Goal: Task Accomplishment & Management: Manage account settings

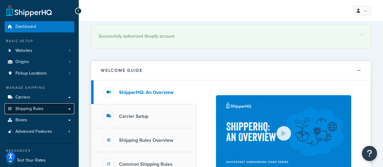
click at [34, 111] on span "Shipping Rules" at bounding box center [29, 108] width 28 height 5
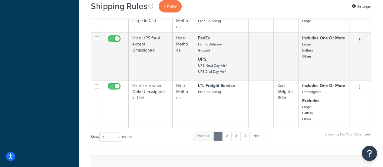
scroll to position [454, 0]
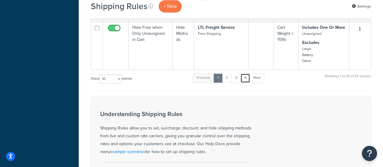
click at [243, 77] on link "4" at bounding box center [245, 77] width 10 height 9
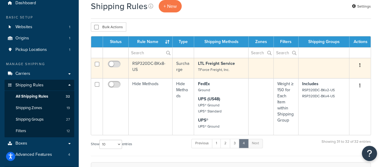
scroll to position [91, 0]
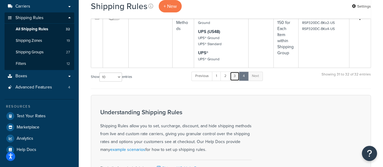
click at [237, 77] on link "3" at bounding box center [235, 75] width 10 height 9
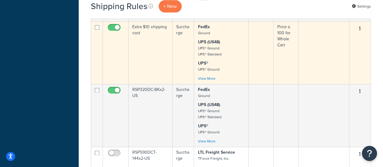
scroll to position [431, 0]
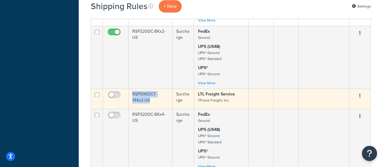
drag, startPoint x: 131, startPoint y: 92, endPoint x: 139, endPoint y: 99, distance: 10.5
click at [139, 99] on td "RSP590DCT-144x2-US" at bounding box center [151, 98] width 44 height 20
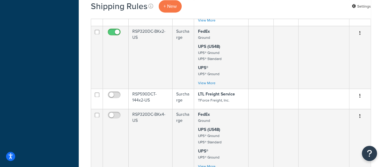
click at [68, 77] on div "Dashboard Basic Setup Websites 1 Origins 1 Pickup Locations 1 Manage Shipping C…" at bounding box center [39, 23] width 79 height 908
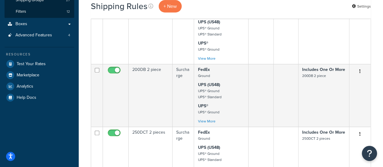
scroll to position [99, 0]
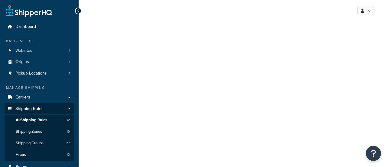
select select "ITEM"
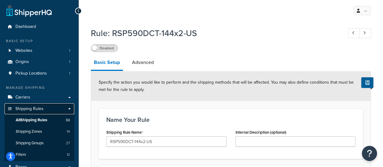
click at [34, 109] on span "Shipping Rules" at bounding box center [29, 108] width 28 height 5
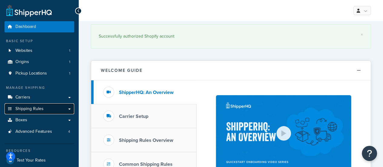
click at [37, 109] on span "Shipping Rules" at bounding box center [29, 108] width 28 height 5
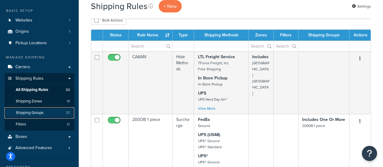
click at [44, 116] on link "Shipping Groups 27" at bounding box center [40, 112] width 70 height 11
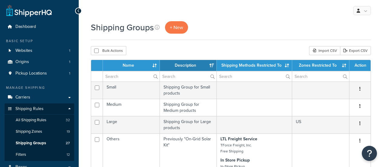
select select "15"
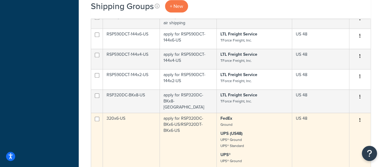
scroll to position [242, 0]
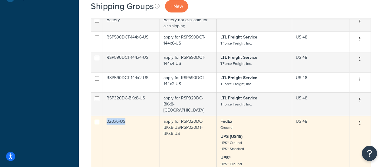
drag, startPoint x: 106, startPoint y: 117, endPoint x: 124, endPoint y: 116, distance: 17.9
click at [124, 116] on td "320x6-US" at bounding box center [131, 144] width 57 height 57
copy td "320x6-US"
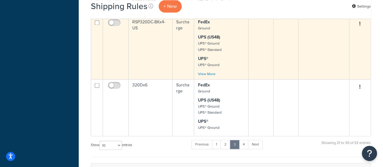
scroll to position [514, 0]
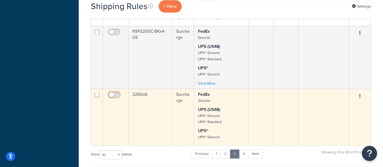
click at [116, 92] on input "checkbox" at bounding box center [114, 96] width 17 height 8
checkbox input "true"
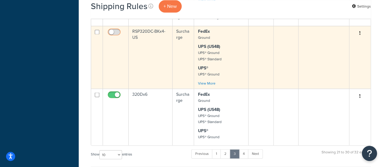
click at [116, 31] on input "checkbox" at bounding box center [114, 34] width 17 height 8
checkbox input "true"
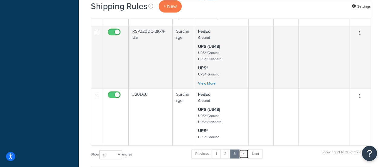
click at [245, 153] on link "4" at bounding box center [244, 153] width 10 height 9
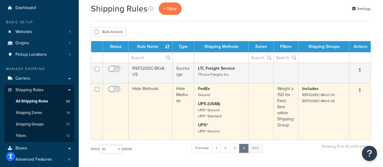
scroll to position [0, 0]
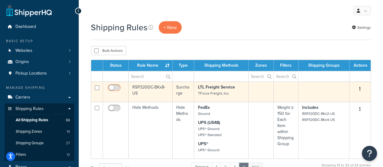
click at [112, 86] on input "checkbox" at bounding box center [114, 89] width 17 height 8
checkbox input "true"
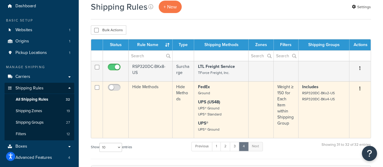
scroll to position [30, 0]
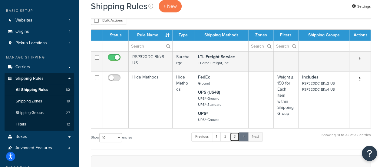
click at [236, 136] on link "3" at bounding box center [235, 136] width 10 height 9
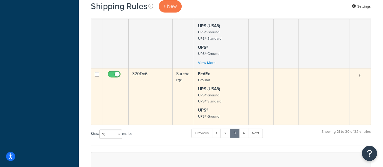
scroll to position [544, 0]
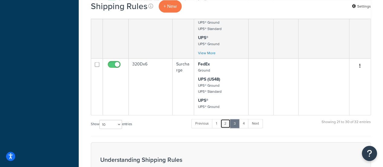
click at [227, 122] on link "2" at bounding box center [225, 123] width 10 height 9
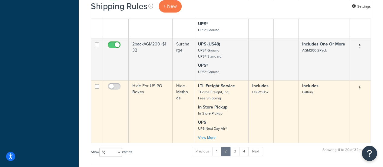
scroll to position [514, 0]
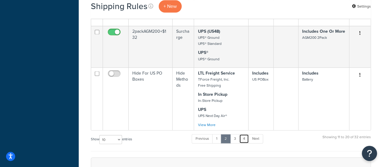
click at [243, 134] on link "4" at bounding box center [244, 138] width 10 height 9
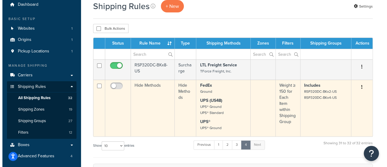
scroll to position [0, 0]
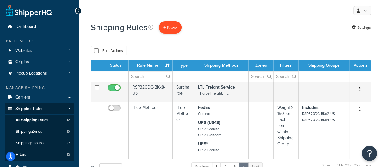
click at [166, 24] on p "+ New" at bounding box center [169, 27] width 23 height 12
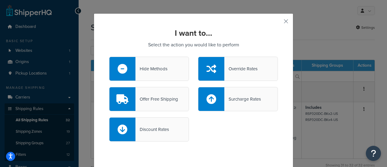
scroll to position [9, 0]
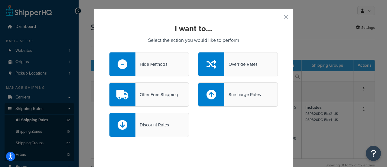
click at [216, 96] on div at bounding box center [211, 95] width 26 height 24
click at [0, 0] on input "Surcharge Rates" at bounding box center [0, 0] width 0 height 0
select select "CART"
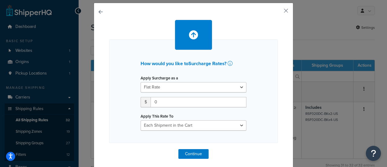
scroll to position [19, 0]
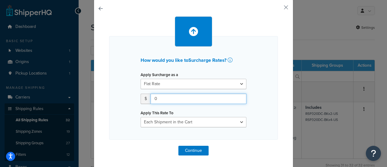
click at [160, 102] on input "0" at bounding box center [199, 98] width 96 height 10
click at [158, 100] on input "0" at bounding box center [199, 98] width 96 height 10
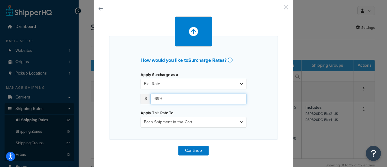
type input "699"
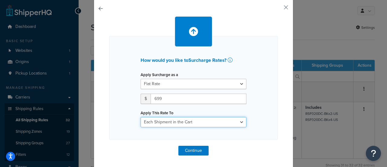
click at [163, 120] on select "Entire Cart Each Shipment in the Cart Each Origin in the Cart Each Shipping Gro…" at bounding box center [194, 122] width 106 height 10
select select "SHIPPING_GROUP"
click at [141, 117] on select "Entire Cart Each Shipment in the Cart Each Origin in the Cart Each Shipping Gro…" at bounding box center [194, 122] width 106 height 10
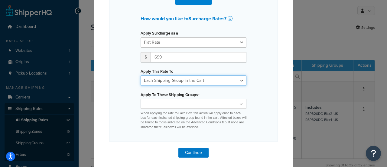
scroll to position [62, 0]
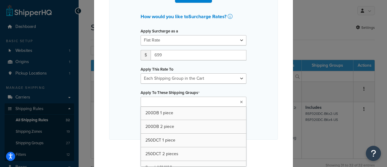
click at [168, 103] on input "Apply To These Shipping Groups" at bounding box center [169, 102] width 54 height 7
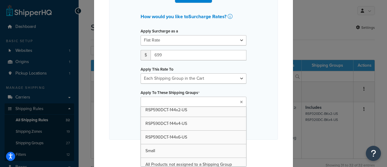
scroll to position [304, 0]
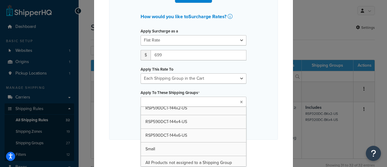
click at [171, 102] on input "Apply To These Shipping Groups" at bounding box center [169, 102] width 54 height 7
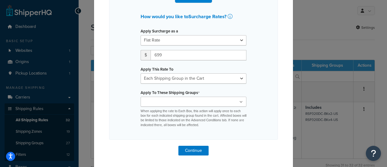
click at [116, 95] on div "How would you like to Surcharge Rates ? Apply Surcharge as a Flat Rate Percenta…" at bounding box center [193, 65] width 169 height 147
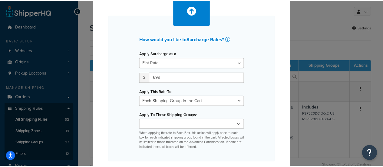
scroll to position [0, 0]
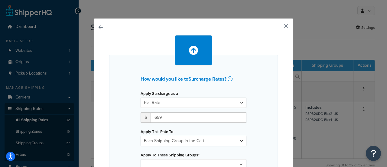
click at [278, 28] on button "button" at bounding box center [277, 29] width 2 height 2
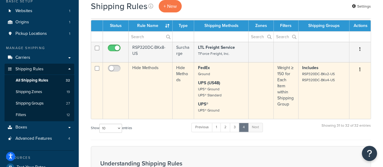
scroll to position [30, 0]
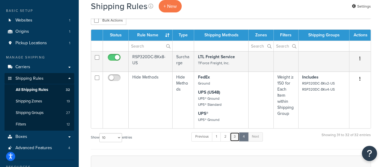
click at [237, 136] on link "3" at bounding box center [235, 136] width 10 height 9
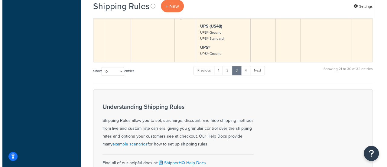
scroll to position [529, 0]
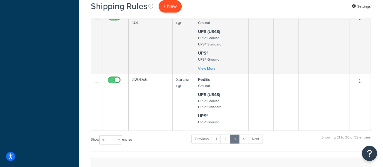
click at [171, 11] on p "+ New" at bounding box center [169, 6] width 23 height 12
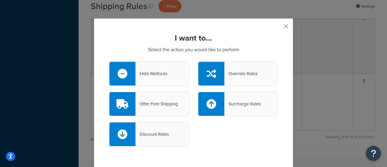
click at [214, 105] on div at bounding box center [211, 104] width 26 height 24
click at [0, 0] on input "Surcharge Rates" at bounding box center [0, 0] width 0 height 0
select select "CART"
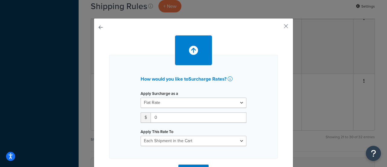
scroll to position [19, 0]
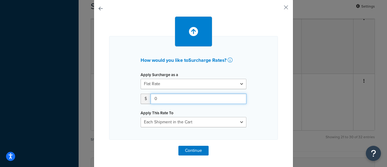
drag, startPoint x: 163, startPoint y: 98, endPoint x: 143, endPoint y: 100, distance: 20.1
click at [143, 100] on div "$ 0" at bounding box center [194, 98] width 106 height 10
type input "699"
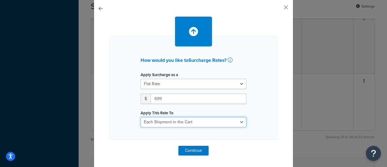
click at [165, 122] on select "Entire Cart Each Shipment in the Cart Each Origin in the Cart Each Shipping Gro…" at bounding box center [194, 122] width 106 height 10
select select "SHIPPING_GROUP"
click at [141, 117] on select "Entire Cart Each Shipment in the Cart Each Origin in the Cart Each Shipping Gro…" at bounding box center [194, 122] width 106 height 10
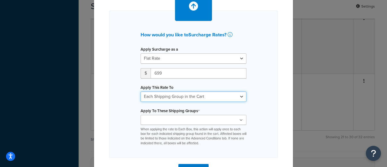
scroll to position [62, 0]
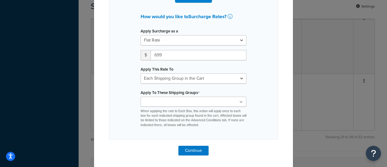
click at [150, 101] on input "Apply To These Shipping Groups" at bounding box center [169, 102] width 54 height 7
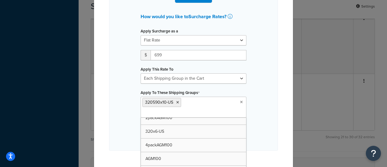
scroll to position [64, 0]
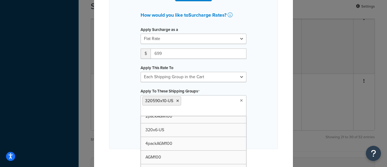
click at [261, 110] on div "How would you like to Surcharge Rates ? Apply Surcharge as a Flat Rate Percenta…" at bounding box center [193, 70] width 169 height 158
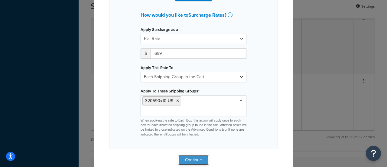
click at [194, 155] on button "Continue" at bounding box center [193, 160] width 30 height 10
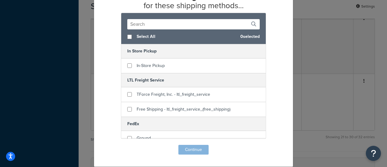
scroll to position [41, 0]
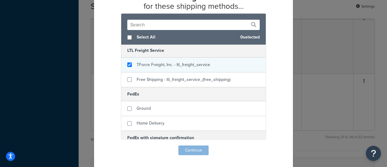
checkbox input "true"
click at [155, 68] on div "TForce Freight, Inc. - ltl_freight_service" at bounding box center [173, 64] width 73 height 8
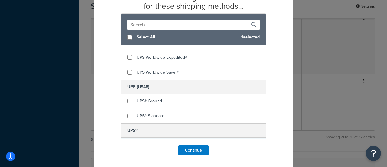
scroll to position [242, 0]
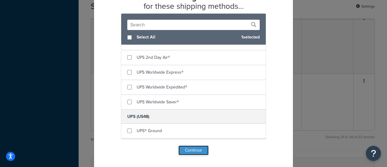
click at [191, 150] on button "Continue" at bounding box center [193, 150] width 30 height 10
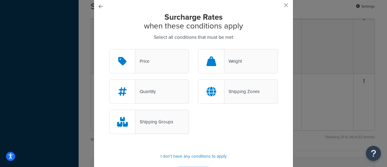
scroll to position [42, 0]
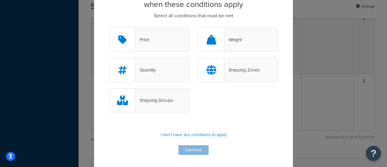
click at [149, 98] on div "Shipping Groups" at bounding box center [154, 100] width 38 height 8
click at [0, 0] on input "Shipping Groups" at bounding box center [0, 0] width 0 height 0
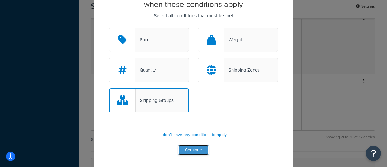
click at [189, 150] on button "Continue" at bounding box center [193, 150] width 30 height 10
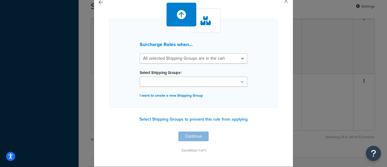
scroll to position [24, 0]
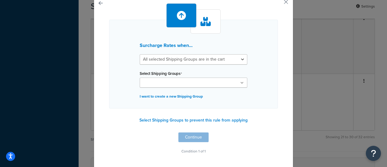
click at [172, 81] on input "Select Shipping Groups" at bounding box center [169, 83] width 54 height 7
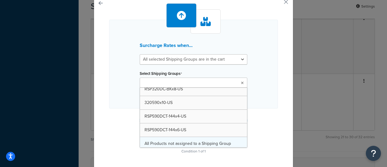
scroll to position [274, 0]
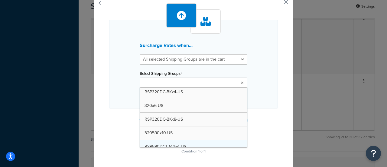
drag, startPoint x: 175, startPoint y: 131, endPoint x: 200, endPoint y: 129, distance: 24.8
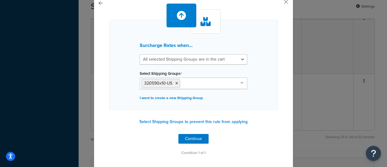
drag, startPoint x: 278, startPoint y: 112, endPoint x: 249, endPoint y: 120, distance: 30.6
click at [276, 112] on div "Surcharge Rates when... All selected Shipping Groups are in the cart Any select…" at bounding box center [194, 81] width 200 height 175
click at [194, 137] on button "Continue" at bounding box center [193, 139] width 30 height 10
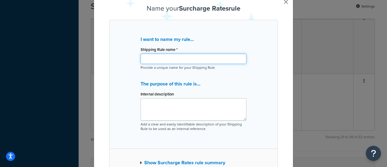
click at [163, 57] on input "Shipping Rule name *" at bounding box center [194, 59] width 106 height 10
paste input "320590x10-US"
type input "320590x10-US"
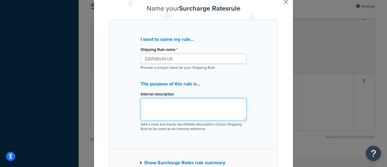
click at [164, 109] on textarea "Internal description" at bounding box center [194, 109] width 106 height 22
paste textarea "320590x10-US"
click at [195, 101] on textarea "apply for 320590x10-US" at bounding box center [194, 109] width 106 height 22
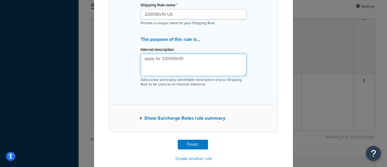
scroll to position [77, 0]
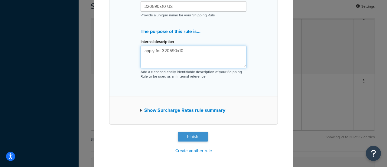
type textarea "apply for 320590x10"
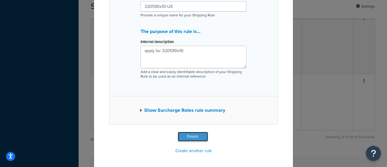
click at [187, 136] on button "Finish" at bounding box center [193, 137] width 30 height 10
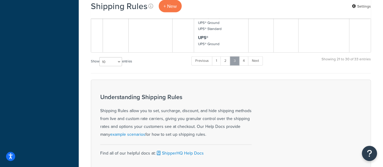
scroll to position [559, 0]
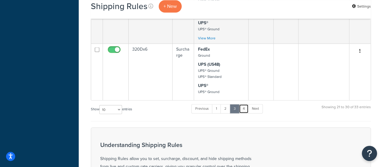
click at [246, 106] on link "4" at bounding box center [244, 108] width 10 height 9
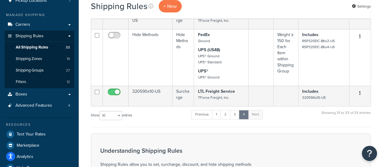
scroll to position [42, 0]
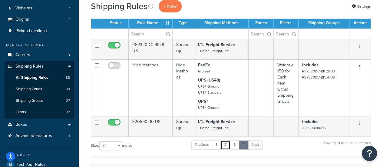
click at [229, 143] on link "2" at bounding box center [225, 144] width 10 height 9
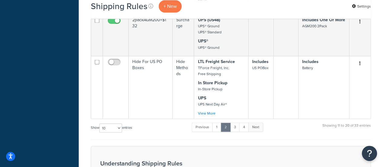
scroll to position [525, 0]
click at [235, 123] on link "3" at bounding box center [235, 127] width 10 height 9
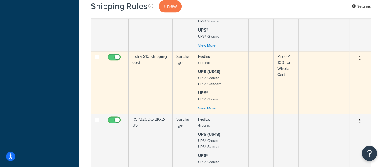
scroll to position [374, 0]
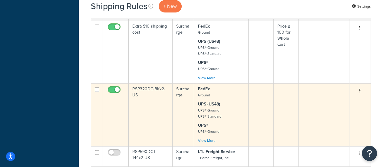
click at [149, 90] on td "RSP320DC-BKx2-US" at bounding box center [151, 114] width 44 height 63
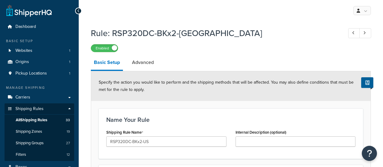
select select "ITEM"
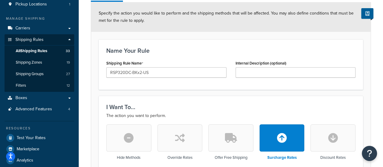
scroll to position [91, 0]
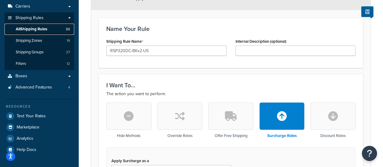
click at [35, 30] on span "All Shipping Rules" at bounding box center [31, 29] width 31 height 5
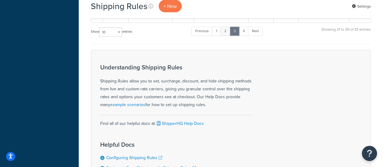
scroll to position [575, 0]
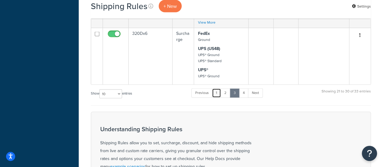
click at [217, 92] on link "1" at bounding box center [216, 92] width 9 height 9
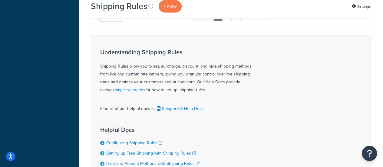
scroll to position [484, 0]
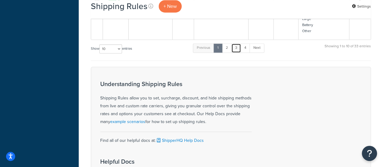
click at [238, 46] on link "3" at bounding box center [236, 47] width 10 height 9
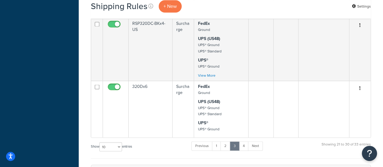
scroll to position [371, 0]
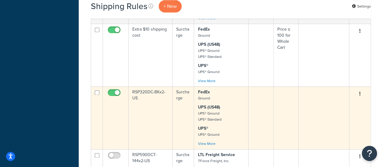
click at [139, 91] on td "RSP320DC-BKx2-US" at bounding box center [151, 117] width 44 height 63
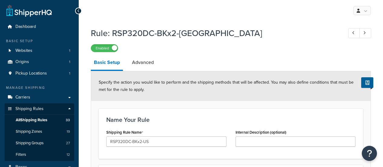
select select "ITEM"
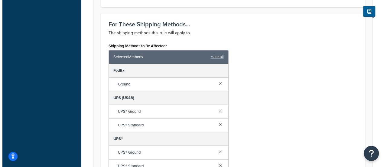
scroll to position [484, 0]
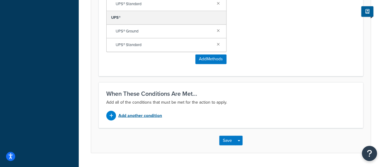
click at [124, 114] on p "Add another condition" at bounding box center [140, 115] width 44 height 8
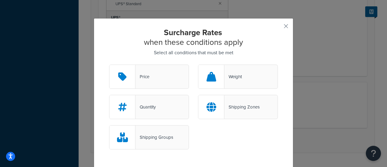
click at [145, 132] on div "Shipping Groups" at bounding box center [149, 137] width 80 height 24
click at [0, 0] on input "Shipping Groups" at bounding box center [0, 0] width 0 height 0
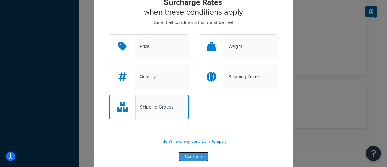
click at [192, 157] on button "Continue" at bounding box center [193, 157] width 30 height 10
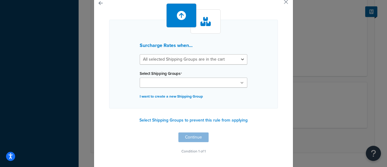
click at [167, 82] on input "Select Shipping Groups" at bounding box center [169, 83] width 54 height 7
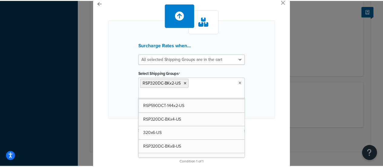
scroll to position [230, 0]
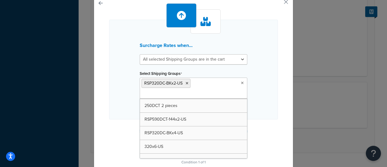
click at [267, 104] on div "Surcharge Rates when... All selected Shipping Groups are in the cart Any select…" at bounding box center [193, 70] width 169 height 100
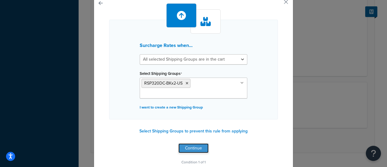
click at [189, 147] on button "Continue" at bounding box center [193, 148] width 30 height 10
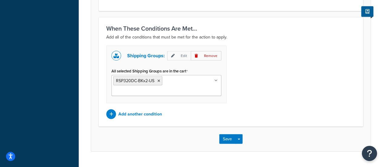
scroll to position [552, 0]
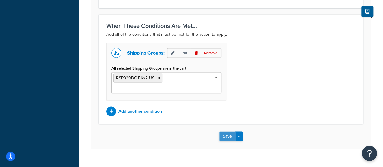
click at [228, 131] on button "Save" at bounding box center [227, 136] width 16 height 10
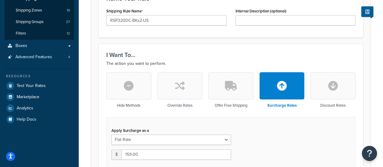
scroll to position [0, 0]
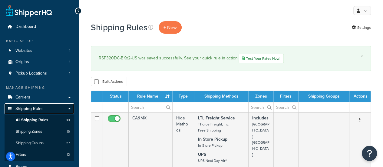
click at [36, 110] on span "Shipping Rules" at bounding box center [29, 108] width 28 height 5
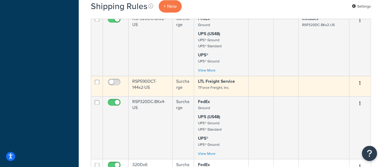
scroll to position [454, 0]
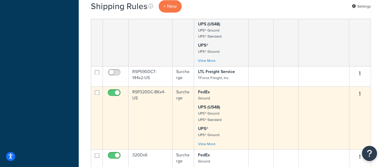
click at [148, 91] on td "RSP320DC-BKx4-US" at bounding box center [151, 117] width 44 height 63
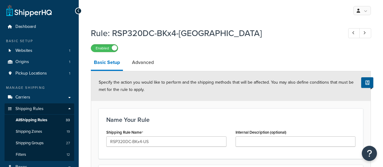
select select "ITEM"
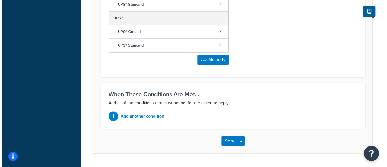
scroll to position [498, 0]
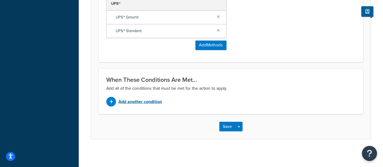
click at [129, 100] on p "Add another condition" at bounding box center [140, 101] width 44 height 8
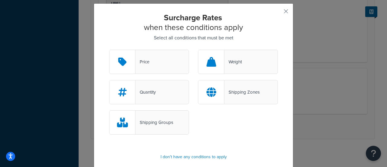
scroll to position [37, 0]
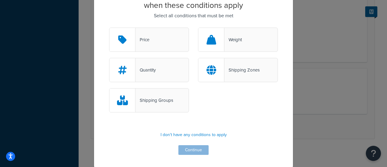
click at [152, 94] on div "Shipping Groups" at bounding box center [149, 100] width 80 height 24
click at [0, 0] on input "Shipping Groups" at bounding box center [0, 0] width 0 height 0
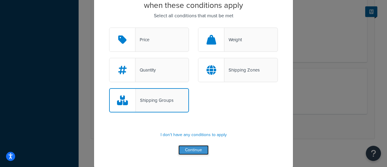
click at [188, 148] on button "Continue" at bounding box center [193, 150] width 30 height 10
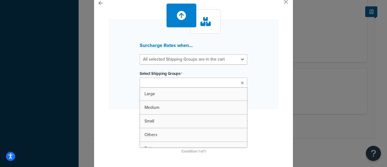
click at [162, 84] on input "Select Shipping Groups" at bounding box center [169, 83] width 54 height 7
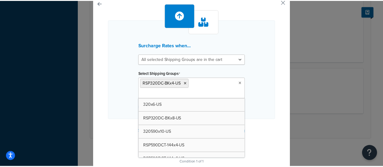
scroll to position [259, 0]
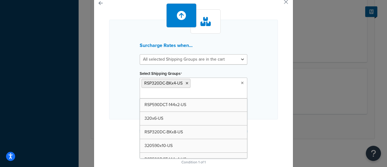
drag, startPoint x: 259, startPoint y: 98, endPoint x: 255, endPoint y: 98, distance: 3.6
click at [259, 98] on div "Surcharge Rates when... All selected Shipping Groups are in the cart Any select…" at bounding box center [193, 70] width 169 height 100
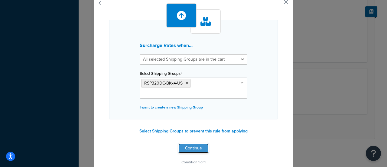
click at [196, 146] on button "Continue" at bounding box center [193, 148] width 30 height 10
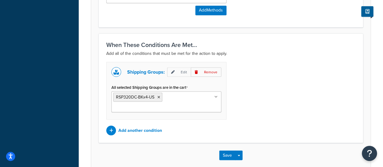
scroll to position [552, 0]
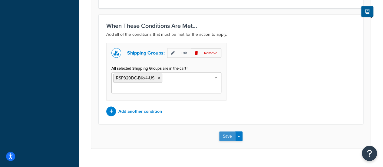
click at [233, 131] on button "Save" at bounding box center [227, 136] width 16 height 10
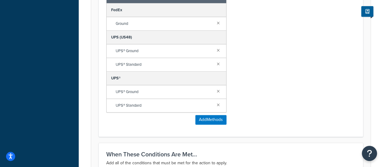
scroll to position [424, 0]
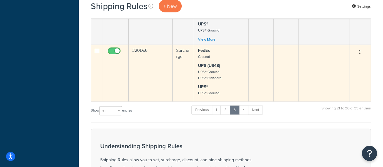
scroll to position [590, 0]
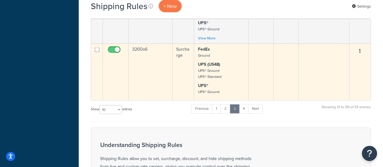
click at [141, 70] on td "320Dx6" at bounding box center [151, 72] width 44 height 57
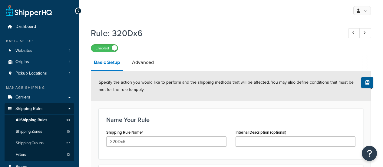
select select "ITEM"
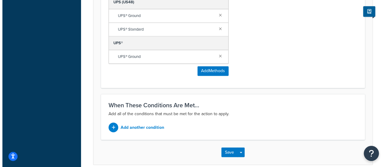
scroll to position [485, 0]
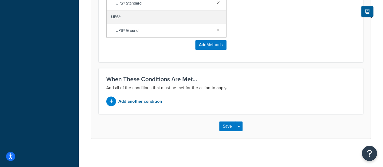
click at [130, 102] on p "Add another condition" at bounding box center [140, 101] width 44 height 8
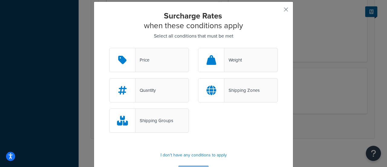
scroll to position [30, 0]
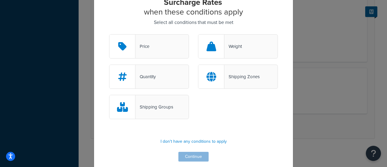
click at [156, 104] on div "Shipping Groups" at bounding box center [154, 107] width 38 height 8
click at [0, 0] on input "Shipping Groups" at bounding box center [0, 0] width 0 height 0
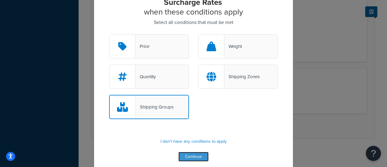
click at [187, 156] on button "Continue" at bounding box center [193, 157] width 30 height 10
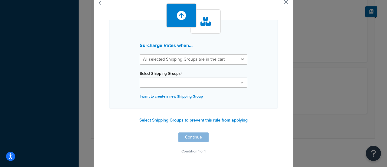
click at [187, 81] on ul at bounding box center [194, 82] width 108 height 10
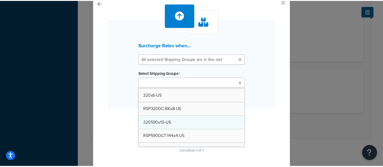
scroll to position [272, 0]
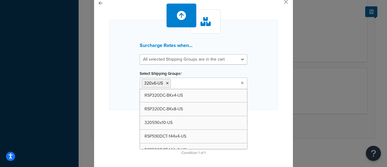
click at [267, 118] on div "Surcharge Rates when... All selected Shipping Groups are in the cart Any select…" at bounding box center [193, 79] width 169 height 153
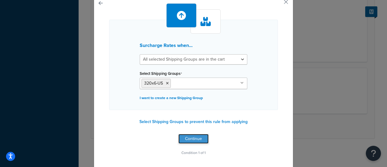
click at [190, 136] on button "Continue" at bounding box center [193, 139] width 30 height 10
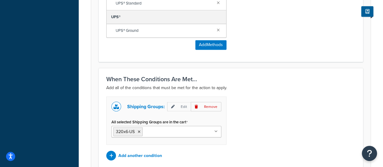
scroll to position [538, 0]
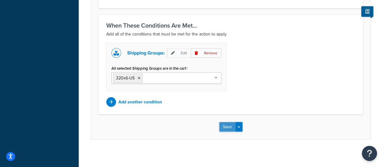
click at [223, 123] on button "Save" at bounding box center [227, 127] width 16 height 10
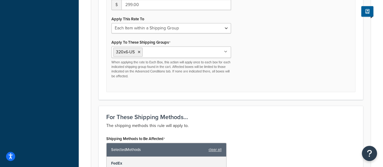
scroll to position [302, 0]
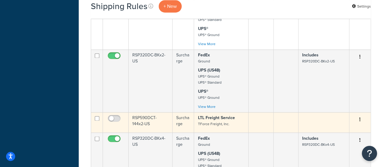
scroll to position [620, 0]
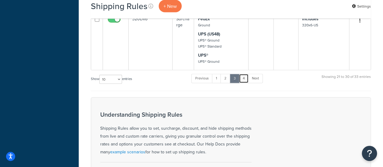
click at [243, 76] on link "4" at bounding box center [244, 78] width 10 height 9
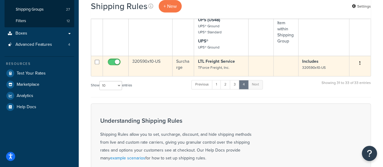
scroll to position [12, 0]
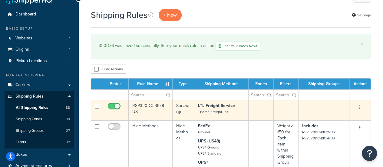
click at [154, 107] on td "RSP320DC-BKx8-US" at bounding box center [151, 110] width 44 height 20
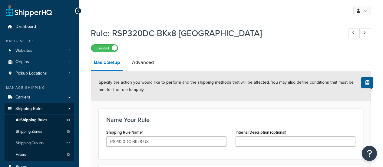
select select "ITEM"
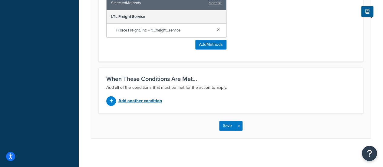
click at [156, 101] on p "Add another condition" at bounding box center [140, 100] width 44 height 8
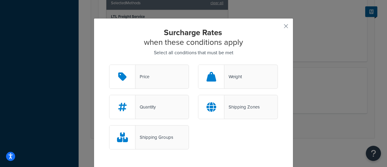
click at [148, 134] on div "Shipping Groups" at bounding box center [154, 137] width 38 height 8
click at [0, 0] on input "Shipping Groups" at bounding box center [0, 0] width 0 height 0
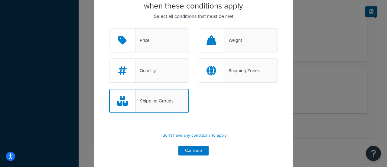
scroll to position [37, 0]
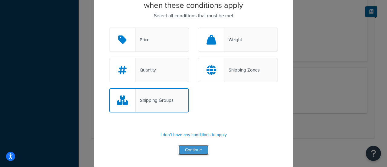
click at [180, 148] on button "Continue" at bounding box center [193, 150] width 30 height 10
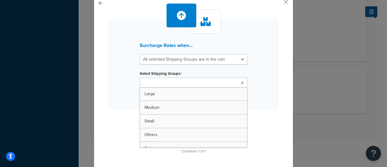
click at [169, 80] on input "Select Shipping Groups" at bounding box center [169, 83] width 54 height 7
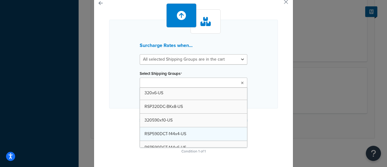
scroll to position [274, 0]
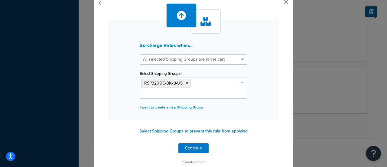
click at [250, 121] on div "Surcharge Rates when... All selected Shipping Groups are in the cart Any select…" at bounding box center [193, 84] width 169 height 163
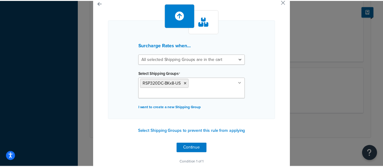
scroll to position [35, 0]
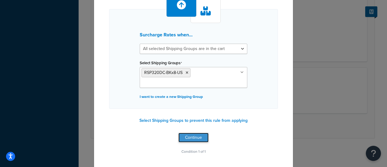
click at [200, 136] on button "Continue" at bounding box center [193, 137] width 30 height 10
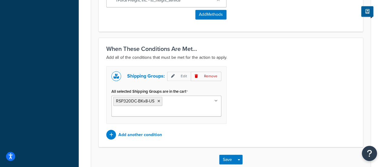
scroll to position [471, 0]
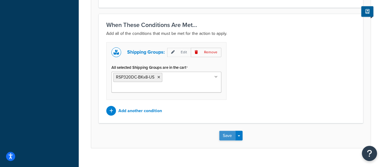
click at [227, 130] on button "Save" at bounding box center [227, 135] width 16 height 10
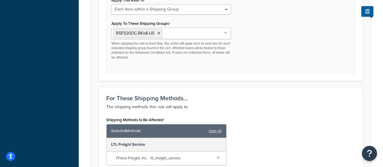
scroll to position [0, 0]
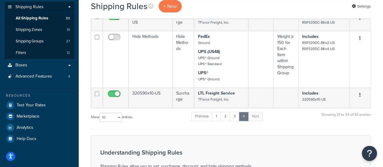
scroll to position [72, 0]
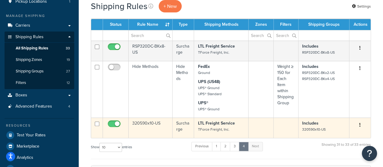
click at [149, 122] on td "320590x10-US" at bounding box center [151, 127] width 44 height 20
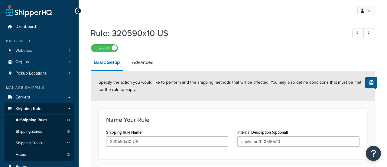
select select "SHIPPING_GROUP"
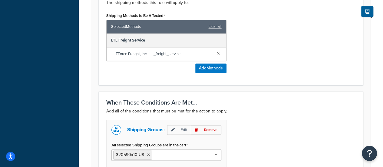
scroll to position [471, 0]
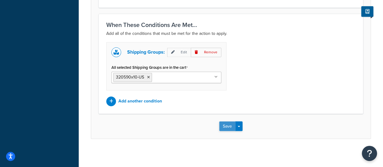
click at [226, 127] on button "Save" at bounding box center [227, 126] width 16 height 10
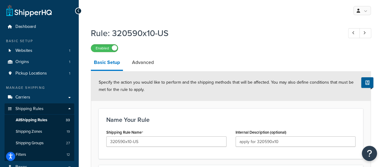
type input "apply for 320590x10"
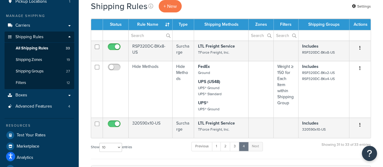
click at [215, 150] on ul "Previous 1 2 3 4 Next" at bounding box center [226, 148] width 71 height 12
click at [235, 148] on link "3" at bounding box center [235, 146] width 10 height 9
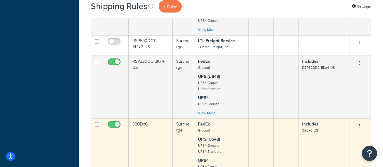
scroll to position [492, 0]
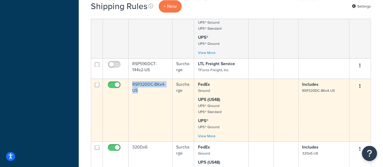
drag, startPoint x: 131, startPoint y: 81, endPoint x: 138, endPoint y: 89, distance: 9.8
click at [138, 89] on td "RSP320DC-BKx4-US" at bounding box center [151, 109] width 44 height 63
copy td "RSP320DC-BKx4-US"
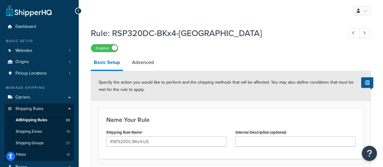
select select "ITEM"
click at [36, 109] on span "Shipping Rules" at bounding box center [29, 108] width 28 height 5
click at [39, 119] on span "All Shipping Rules" at bounding box center [31, 119] width 31 height 5
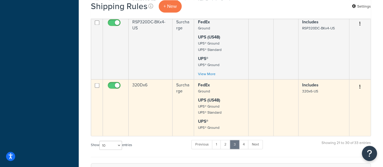
scroll to position [514, 0]
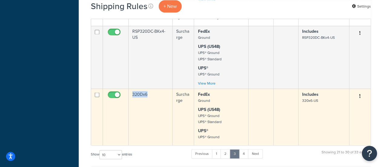
drag, startPoint x: 130, startPoint y: 93, endPoint x: 151, endPoint y: 93, distance: 20.3
click at [151, 93] on td "320Dx6" at bounding box center [151, 116] width 44 height 57
copy td "320Dx6"
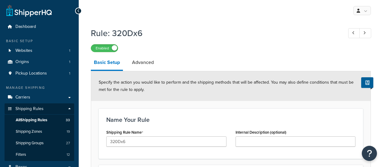
select select "ITEM"
click at [366, 35] on link at bounding box center [365, 33] width 12 height 10
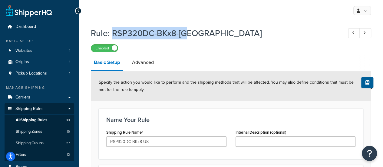
drag, startPoint x: 111, startPoint y: 34, endPoint x: 214, endPoint y: 38, distance: 102.9
click at [214, 38] on h1 "Rule: RSP320DC-BKx8-[GEOGRAPHIC_DATA]" at bounding box center [214, 33] width 246 height 12
copy h1 "RSP320DC-BKx8-US"
click at [363, 35] on link at bounding box center [365, 33] width 12 height 10
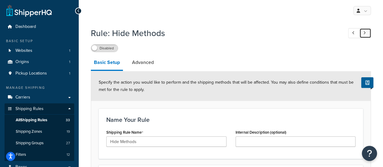
click at [363, 31] on icon at bounding box center [364, 33] width 2 height 4
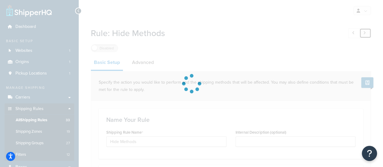
type input "320590x10-US"
type input "apply for 320590x10"
select select "SHIPPING_GROUP"
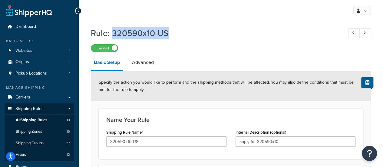
drag, startPoint x: 113, startPoint y: 32, endPoint x: 174, endPoint y: 34, distance: 61.1
click at [174, 34] on h1 "Rule: 320590x10-US" at bounding box center [214, 33] width 246 height 12
copy h1 "320590x10-US"
click at [32, 108] on span "Shipping Rules" at bounding box center [29, 108] width 28 height 5
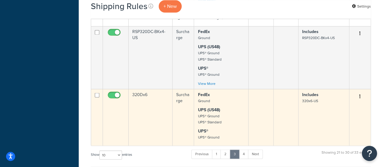
scroll to position [514, 0]
click at [139, 92] on td "320Dx6" at bounding box center [151, 116] width 44 height 57
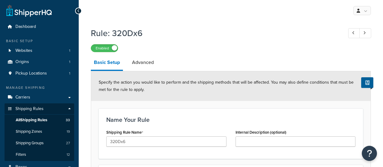
select select "ITEM"
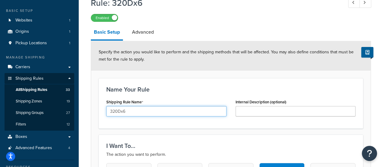
click at [132, 111] on input "320Dx6" at bounding box center [166, 111] width 120 height 10
paste input "x6-US"
type input "320x6-US"
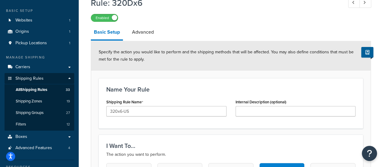
click at [170, 94] on div "Name Your Rule Shipping Rule Name 320x6-US Internal Description (optional)" at bounding box center [231, 103] width 264 height 50
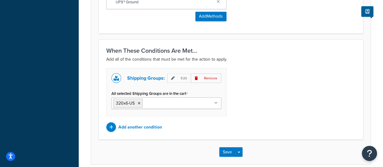
scroll to position [508, 0]
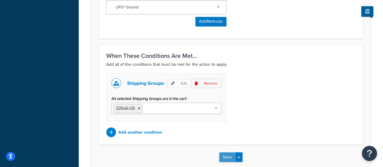
click at [225, 155] on button "Save" at bounding box center [227, 157] width 16 height 10
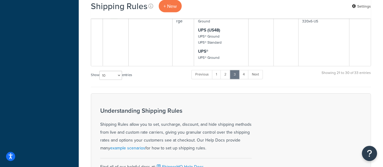
scroll to position [635, 0]
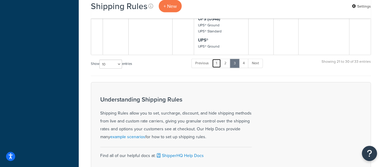
click at [217, 62] on link "1" at bounding box center [216, 63] width 9 height 9
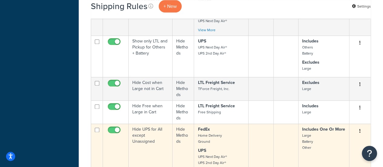
scroll to position [326, 0]
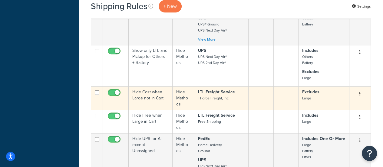
click at [147, 98] on td "Hide Cost when Large not in Cart" at bounding box center [151, 97] width 44 height 23
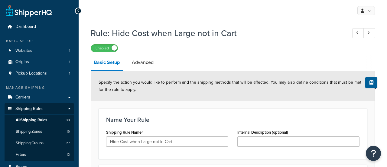
select select "HIDE"
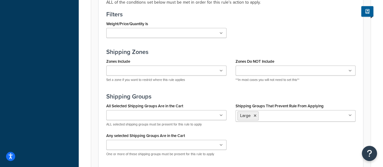
scroll to position [393, 0]
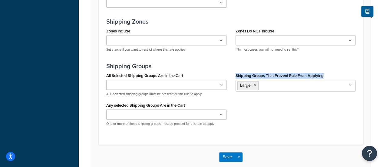
drag, startPoint x: 234, startPoint y: 72, endPoint x: 337, endPoint y: 72, distance: 102.8
click at [337, 72] on div "Shipping Groups That Prevent Rule From Applying Large 200DB 1 piece 200DB 2 pie…" at bounding box center [295, 83] width 129 height 24
click at [333, 72] on div "Shipping Groups That Prevent Rule From Applying Large 200DB 1 piece 200DB 2 pie…" at bounding box center [295, 81] width 120 height 20
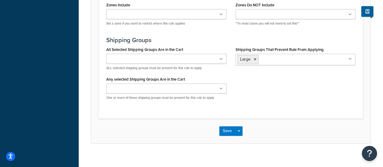
scroll to position [424, 0]
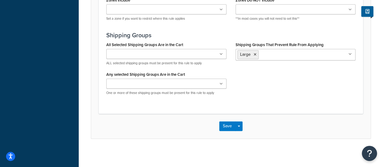
click at [279, 55] on input "Shipping Groups That Prevent Rule From Applying" at bounding box center [287, 54] width 54 height 7
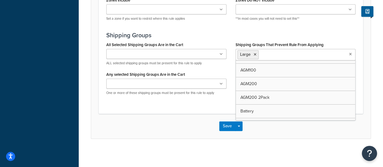
scroll to position [93, 0]
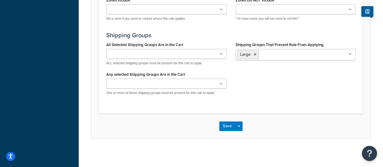
click at [170, 110] on div "Perform The Action When... The conditions that will trigger the action. Conditi…" at bounding box center [231, 13] width 264 height 199
click at [275, 54] on input "Shipping Groups That Prevent Rule From Applying" at bounding box center [287, 54] width 54 height 7
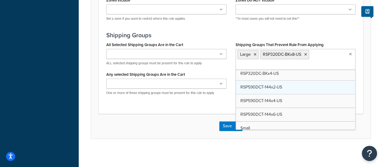
scroll to position [274, 0]
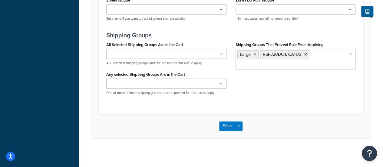
click at [288, 42] on label "Shipping Groups That Prevent Rule From Applying" at bounding box center [279, 44] width 88 height 5
click at [288, 62] on input "Shipping Groups That Prevent Rule From Applying" at bounding box center [264, 65] width 54 height 7
click at [288, 42] on label "Shipping Groups That Prevent Rule From Applying" at bounding box center [279, 44] width 88 height 5
click at [288, 62] on input "Shipping Groups That Prevent Rule From Applying" at bounding box center [264, 65] width 54 height 7
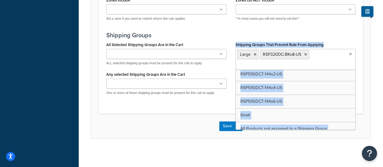
click at [288, 42] on label "Shipping Groups That Prevent Rule From Applying" at bounding box center [279, 44] width 88 height 5
click at [288, 62] on input "Shipping Groups That Prevent Rule From Applying" at bounding box center [264, 65] width 54 height 7
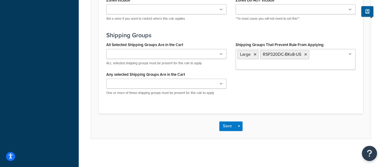
click at [288, 42] on label "Shipping Groups That Prevent Rule From Applying" at bounding box center [279, 44] width 88 height 5
click at [288, 62] on input "Shipping Groups That Prevent Rule From Applying" at bounding box center [264, 65] width 54 height 7
click at [288, 42] on label "Shipping Groups That Prevent Rule From Applying" at bounding box center [279, 44] width 88 height 5
click at [288, 62] on input "Shipping Groups That Prevent Rule From Applying" at bounding box center [264, 65] width 54 height 7
click at [288, 42] on label "Shipping Groups That Prevent Rule From Applying" at bounding box center [279, 44] width 88 height 5
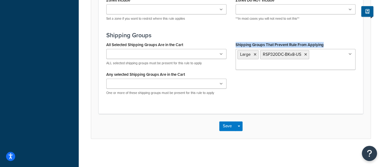
click at [288, 62] on input "Shipping Groups That Prevent Rule From Applying" at bounding box center [264, 65] width 54 height 7
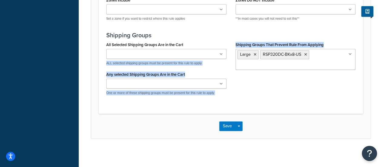
drag, startPoint x: 330, startPoint y: 41, endPoint x: 230, endPoint y: 38, distance: 100.5
click at [230, 38] on div "Shipping Groups All Selected Shipping Groups Are in the Cart 200DB 1 piece 200D…" at bounding box center [230, 66] width 249 height 68
click at [235, 42] on label "Shipping Groups That Prevent Rule From Applying" at bounding box center [279, 44] width 88 height 5
click at [237, 62] on input "Shipping Groups That Prevent Rule From Applying" at bounding box center [264, 65] width 54 height 7
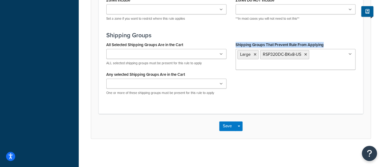
drag, startPoint x: 234, startPoint y: 42, endPoint x: 325, endPoint y: 42, distance: 90.4
click at [325, 42] on div "Shipping Groups That Prevent Rule From Applying Large RSP320DC-BKx8-US 200DB 1 …" at bounding box center [295, 57] width 129 height 34
copy label "Shipping Groups That Prevent Rule From Applying"
click at [304, 53] on icon at bounding box center [305, 55] width 3 height 4
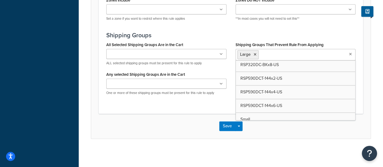
drag, startPoint x: 203, startPoint y: 39, endPoint x: 207, endPoint y: 40, distance: 4.3
click at [203, 40] on div "All Selected Shipping Groups Are in the Cart 200DB 1 piece 200DB 2 piece 250DCT…" at bounding box center [166, 52] width 120 height 25
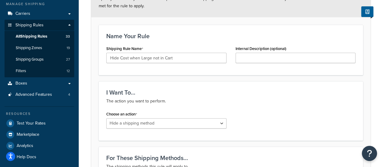
scroll to position [0, 0]
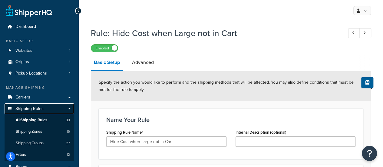
click at [37, 110] on span "Shipping Rules" at bounding box center [29, 108] width 28 height 5
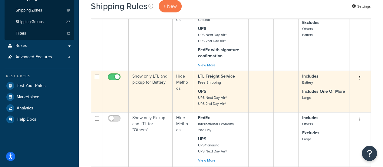
scroll to position [91, 0]
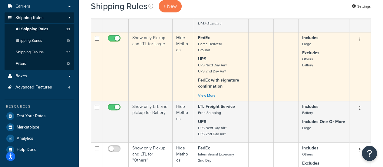
click at [147, 43] on td "Show only Pickup and LTL for Large" at bounding box center [151, 66] width 44 height 69
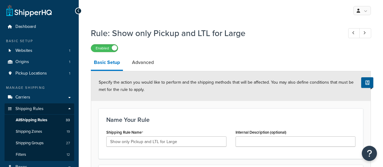
select select "HIDE"
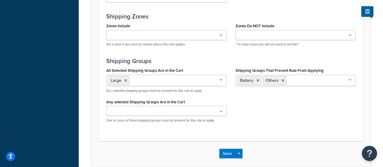
scroll to position [514, 0]
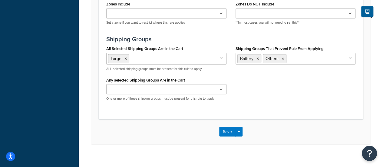
click at [156, 61] on ul "Large" at bounding box center [166, 58] width 120 height 11
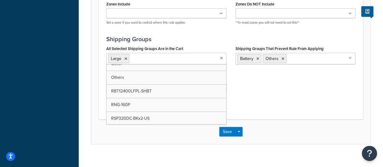
scroll to position [242, 0]
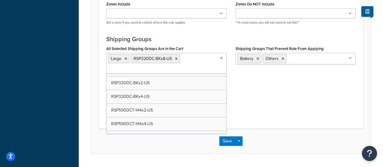
click at [189, 63] on ul "Large RSP320DC-BKx8-US" at bounding box center [166, 63] width 120 height 21
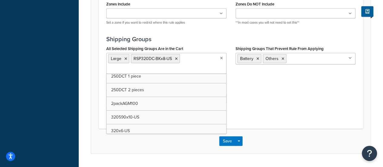
scroll to position [29, 0]
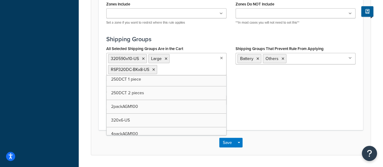
click at [273, 101] on div "All Selected Shipping Groups Are in the Cart 320590x10-US Large RSP320DC-BKx8-U…" at bounding box center [231, 80] width 258 height 72
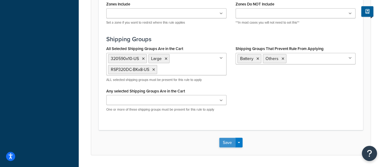
click at [223, 140] on button "Save" at bounding box center [227, 142] width 16 height 10
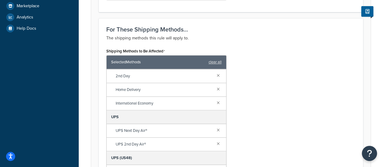
scroll to position [273, 0]
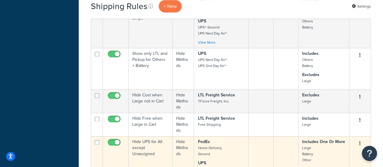
scroll to position [333, 0]
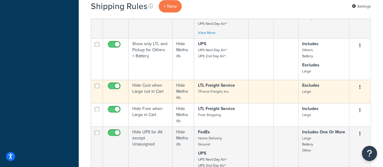
click at [110, 83] on input "checkbox" at bounding box center [114, 87] width 17 height 8
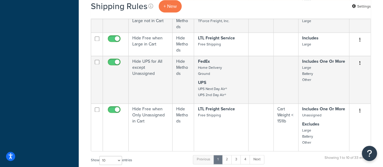
scroll to position [363, 0]
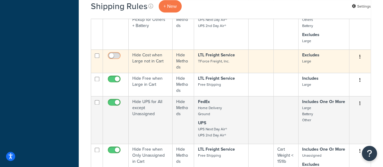
click at [114, 53] on input "checkbox" at bounding box center [114, 57] width 17 height 8
checkbox input "true"
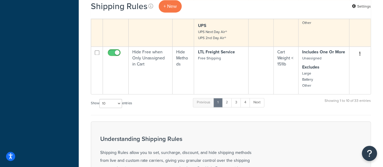
scroll to position [514, 0]
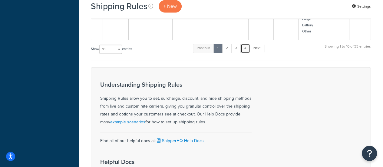
click at [244, 49] on link "4" at bounding box center [245, 48] width 10 height 9
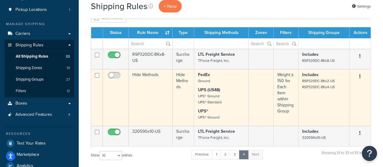
scroll to position [73, 0]
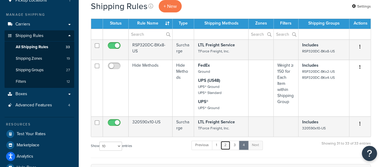
click at [226, 145] on link "2" at bounding box center [225, 144] width 10 height 9
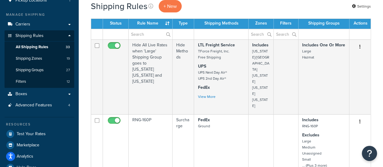
scroll to position [586, 0]
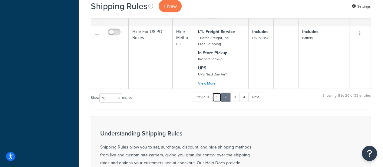
click at [218, 93] on link "1" at bounding box center [216, 97] width 9 height 9
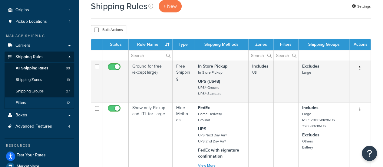
scroll to position [91, 0]
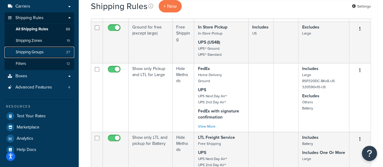
click at [40, 53] on span "Shipping Groups" at bounding box center [30, 52] width 28 height 5
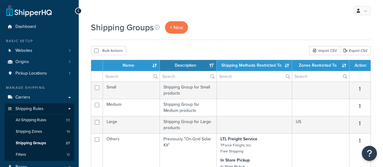
select select "15"
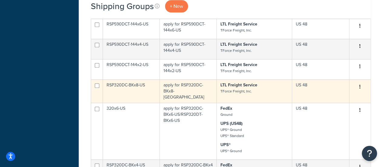
scroll to position [272, 0]
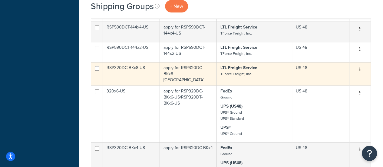
click at [134, 67] on td "RSP320DC-BKx8-US" at bounding box center [131, 73] width 57 height 23
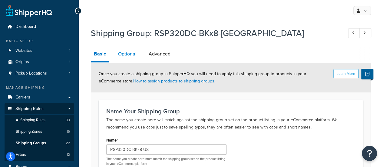
click at [131, 56] on link "Optional" at bounding box center [127, 54] width 24 height 15
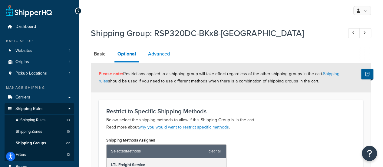
click at [162, 52] on link "Advanced" at bounding box center [159, 54] width 28 height 15
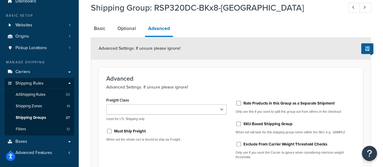
scroll to position [60, 0]
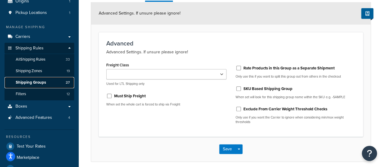
click at [46, 83] on link "Shipping Groups 27" at bounding box center [40, 82] width 70 height 11
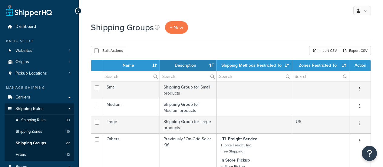
select select "15"
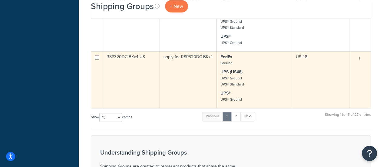
scroll to position [333, 0]
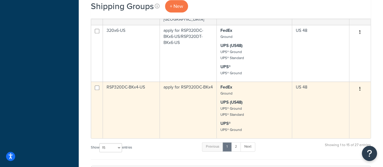
click at [135, 84] on td "RSP320DC-BKx4-US" at bounding box center [131, 109] width 57 height 57
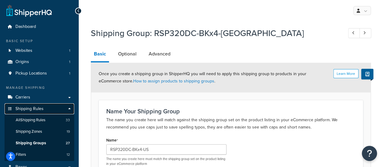
click at [33, 109] on span "Shipping Rules" at bounding box center [29, 108] width 28 height 5
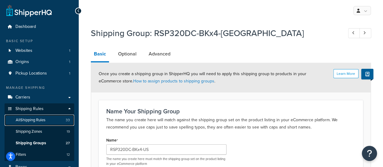
click at [33, 119] on span "All Shipping Rules" at bounding box center [31, 119] width 30 height 5
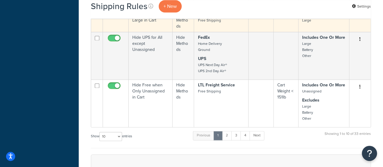
scroll to position [423, 0]
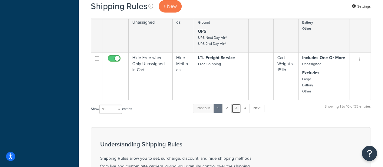
click at [236, 107] on link "3" at bounding box center [236, 107] width 10 height 9
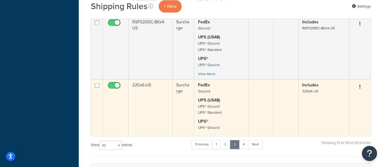
scroll to position [522, 0]
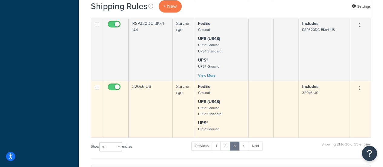
click at [142, 85] on td "320x6-US" at bounding box center [151, 108] width 44 height 57
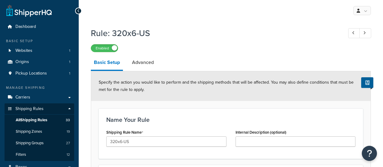
select select "ITEM"
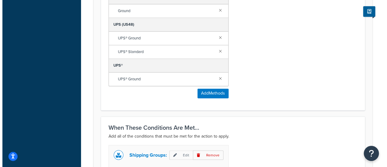
scroll to position [423, 0]
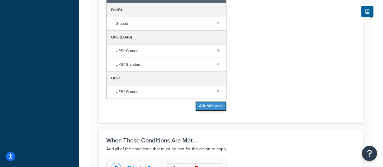
click at [200, 105] on button "Add Methods" at bounding box center [210, 106] width 31 height 10
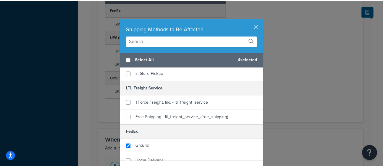
scroll to position [0, 0]
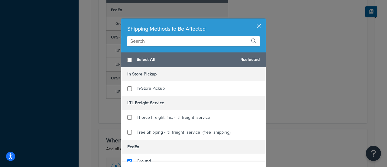
click at [253, 27] on div "Shipping Methods to Be Affected" at bounding box center [193, 28] width 132 height 8
click at [264, 20] on button "button" at bounding box center [265, 19] width 2 height 2
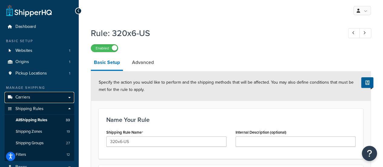
click at [34, 98] on link "Carriers" at bounding box center [40, 97] width 70 height 11
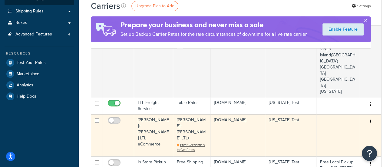
scroll to position [91, 0]
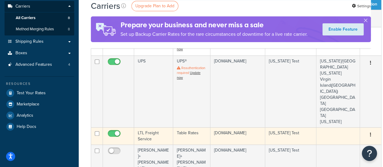
click at [223, 127] on td "[DOMAIN_NAME]" at bounding box center [237, 135] width 55 height 17
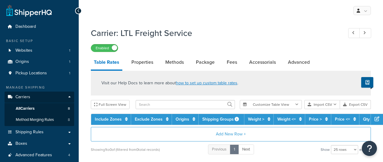
select select "25"
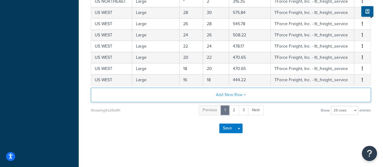
scroll to position [320, 0]
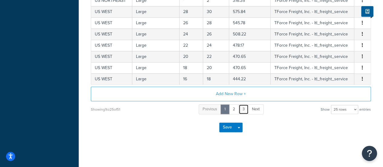
click at [243, 110] on link "3" at bounding box center [243, 109] width 10 height 10
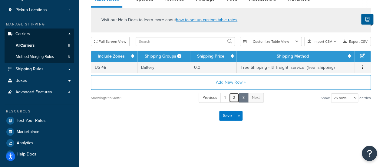
click at [231, 99] on link "2" at bounding box center [234, 98] width 10 height 10
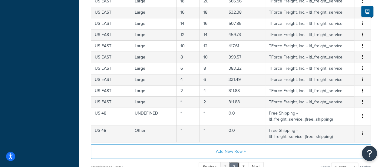
scroll to position [332, 0]
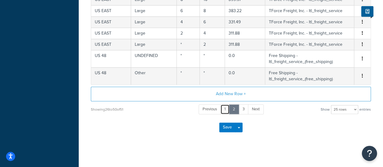
click at [223, 106] on link "1" at bounding box center [224, 109] width 9 height 10
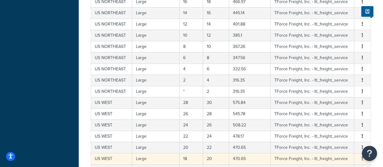
scroll to position [320, 0]
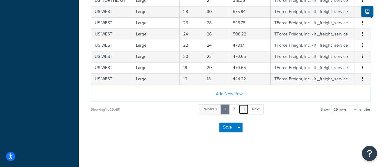
click at [244, 107] on link "3" at bounding box center [243, 109] width 10 height 10
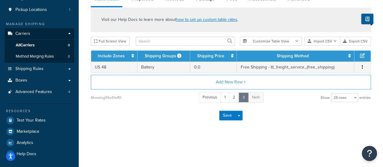
scroll to position [63, 0]
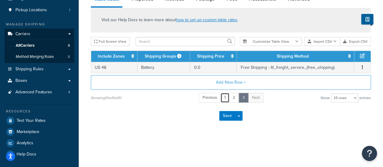
click at [224, 99] on link "1" at bounding box center [224, 98] width 9 height 10
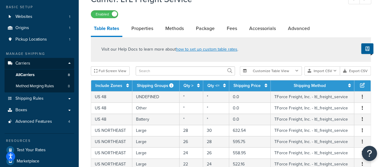
scroll to position [33, 0]
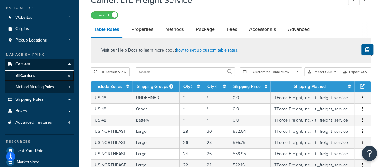
click at [38, 77] on link "All Carriers 8" at bounding box center [40, 75] width 70 height 11
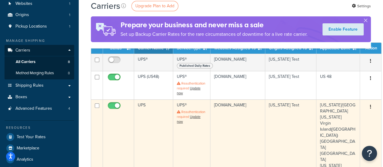
scroll to position [60, 0]
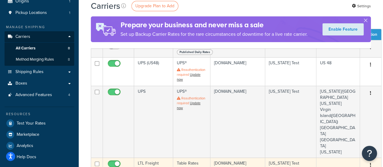
click at [155, 157] on td "LTL Freight Service" at bounding box center [153, 165] width 39 height 17
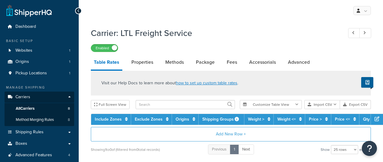
select select "25"
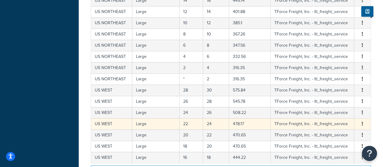
scroll to position [320, 0]
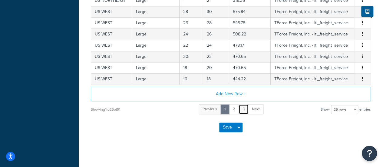
click at [243, 108] on link "3" at bounding box center [243, 109] width 10 height 10
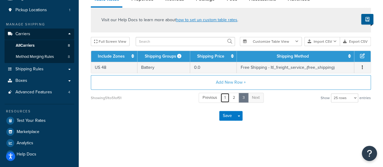
click at [224, 99] on link "1" at bounding box center [224, 98] width 9 height 10
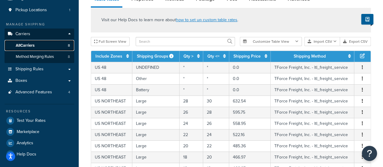
click at [43, 47] on link "All Carriers 8" at bounding box center [40, 45] width 70 height 11
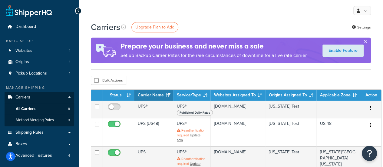
click at [365, 42] on button "button" at bounding box center [365, 43] width 2 height 2
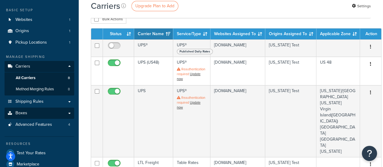
scroll to position [60, 0]
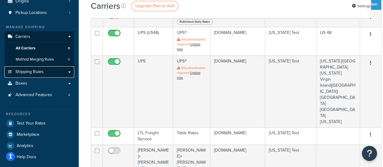
click at [41, 74] on span "Shipping Rules" at bounding box center [29, 71] width 28 height 5
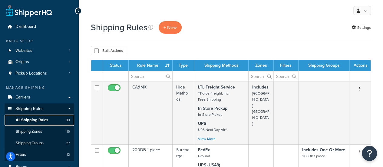
click at [34, 121] on span "All Shipping Rules" at bounding box center [32, 119] width 32 height 5
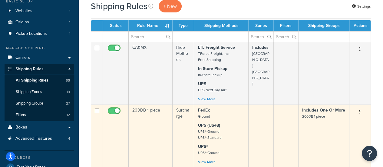
scroll to position [30, 0]
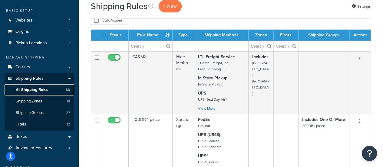
click at [31, 88] on span "All Shipping Rules" at bounding box center [32, 89] width 32 height 5
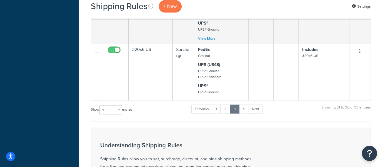
scroll to position [605, 0]
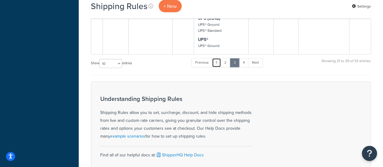
click at [214, 63] on link "1" at bounding box center [216, 62] width 9 height 9
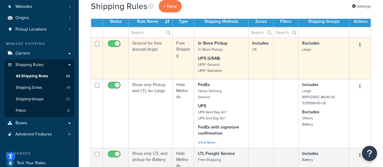
scroll to position [53, 0]
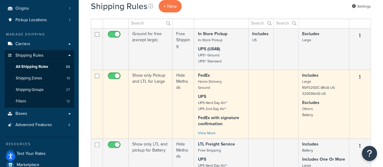
click at [154, 80] on td "Show only Pickup and LTL for Large" at bounding box center [151, 104] width 44 height 69
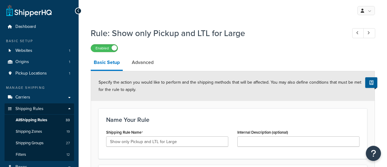
select select "HIDE"
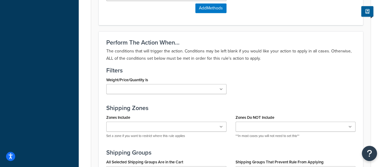
scroll to position [514, 0]
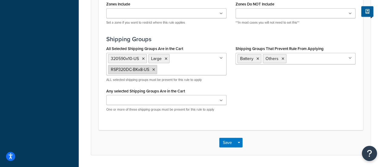
click at [153, 68] on icon at bounding box center [153, 69] width 3 height 4
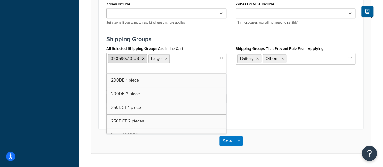
click at [142, 58] on icon at bounding box center [143, 59] width 3 height 4
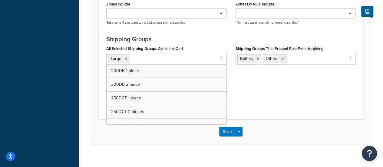
click at [286, 90] on div "All Selected Shipping Groups Are in the Cart Large 200DB 1 piece 200DB 2 piece …" at bounding box center [231, 74] width 258 height 61
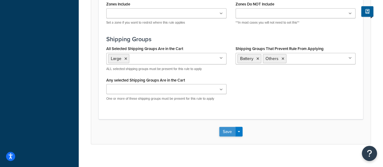
click at [227, 128] on button "Save" at bounding box center [227, 131] width 16 height 10
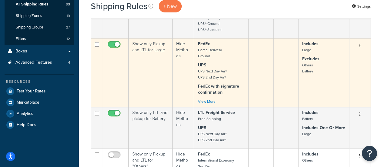
scroll to position [121, 0]
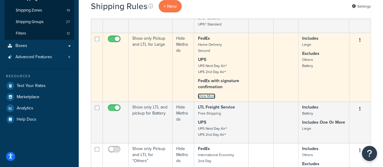
click at [201, 96] on link "View More" at bounding box center [206, 95] width 18 height 5
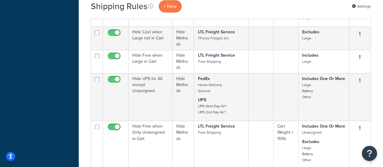
scroll to position [514, 0]
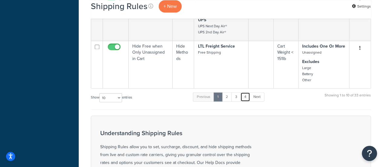
click at [246, 95] on link "4" at bounding box center [245, 96] width 10 height 9
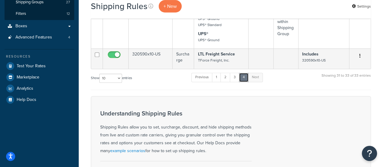
scroll to position [110, 0]
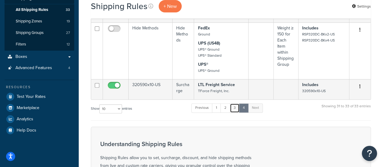
click at [237, 108] on link "3" at bounding box center [235, 107] width 10 height 9
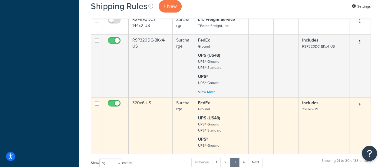
scroll to position [553, 0]
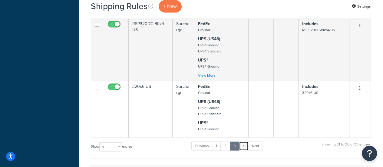
click at [243, 142] on link "4" at bounding box center [244, 145] width 10 height 9
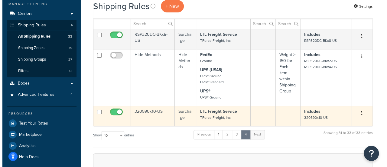
scroll to position [12, 0]
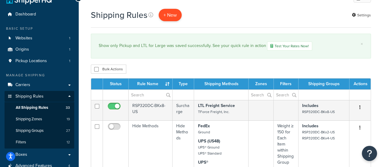
click at [168, 16] on p "+ New" at bounding box center [169, 15] width 23 height 12
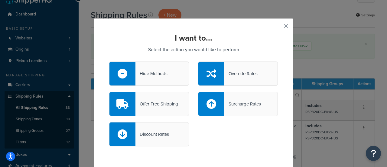
click at [212, 105] on icon at bounding box center [212, 104] width 10 height 10
click at [0, 0] on input "Surcharge Rates" at bounding box center [0, 0] width 0 height 0
select select "CART"
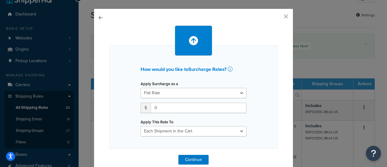
scroll to position [19, 0]
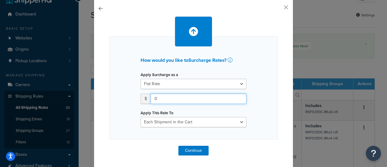
click at [159, 100] on input "0" at bounding box center [199, 98] width 96 height 10
click at [160, 100] on input "0" at bounding box center [199, 98] width 96 height 10
drag, startPoint x: 154, startPoint y: 98, endPoint x: 149, endPoint y: 100, distance: 5.7
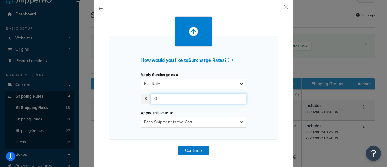
click at [151, 100] on input "0" at bounding box center [199, 98] width 96 height 10
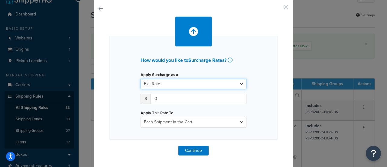
click at [158, 84] on select "Flat Rate Percentage Flat Rate & Percentage" at bounding box center [194, 84] width 106 height 10
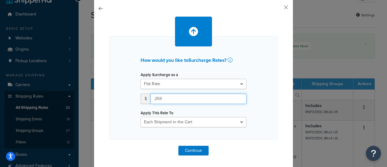
type input "259"
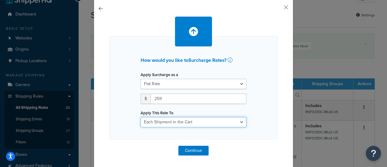
click at [165, 122] on select "Entire Cart Each Shipment in the Cart Each Origin in the Cart Each Shipping Gro…" at bounding box center [194, 122] width 106 height 10
select select "SHIPPING_GROUP"
click at [141, 117] on select "Entire Cart Each Shipment in the Cart Each Origin in the Cart Each Shipping Gro…" at bounding box center [194, 122] width 106 height 10
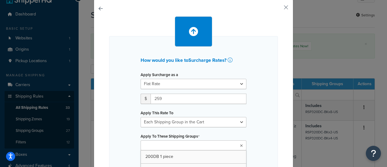
click at [173, 146] on input "Apply To These Shipping Groups" at bounding box center [169, 145] width 54 height 7
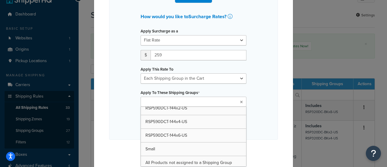
scroll to position [291, 0]
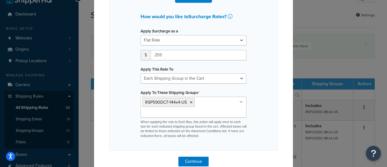
click at [258, 111] on div "How would you like to Surcharge Rates ? Apply Surcharge as a Flat Rate Percenta…" at bounding box center [193, 71] width 169 height 158
click at [185, 160] on button "Continue" at bounding box center [193, 161] width 30 height 10
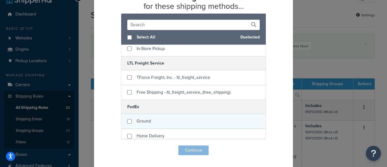
scroll to position [0, 0]
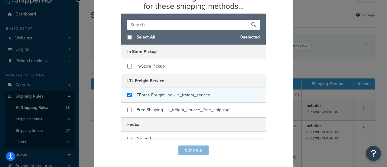
checkbox input "true"
click at [160, 95] on span "TForce Freight, Inc. - ltl_freight_service" at bounding box center [173, 95] width 73 height 6
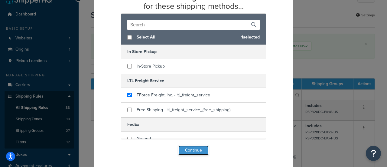
click at [195, 150] on button "Continue" at bounding box center [193, 150] width 30 height 10
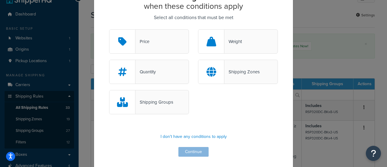
click at [145, 100] on div "Shipping Groups" at bounding box center [154, 102] width 38 height 8
click at [0, 0] on input "Shipping Groups" at bounding box center [0, 0] width 0 height 0
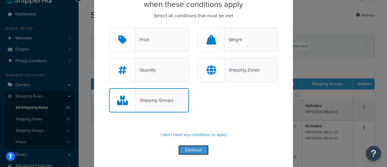
click at [194, 148] on button "Continue" at bounding box center [193, 150] width 30 height 10
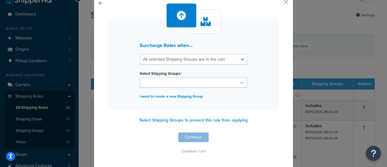
click at [175, 83] on input "Select Shipping Groups" at bounding box center [169, 83] width 54 height 7
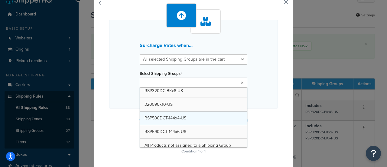
scroll to position [291, 0]
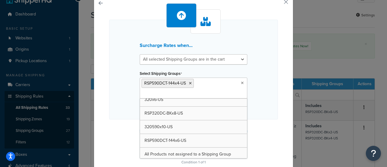
click at [257, 126] on div "Surcharge Rates when... All selected Shipping Groups are in the cart Any select…" at bounding box center [193, 84] width 169 height 163
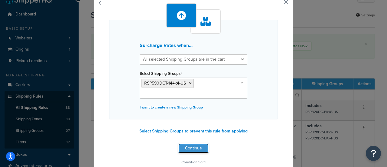
click at [188, 145] on button "Continue" at bounding box center [193, 148] width 30 height 10
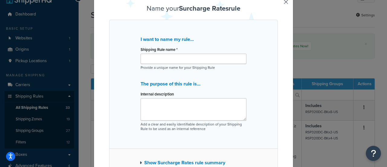
click at [159, 53] on div "Shipping Rule name *" at bounding box center [194, 54] width 106 height 19
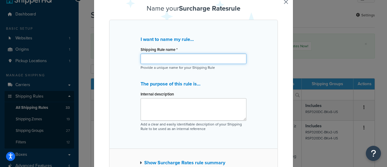
click at [159, 57] on input "Shipping Rule name *" at bounding box center [194, 59] width 106 height 10
paste input "RSP590DCT-144x4-US"
type input "RSP590DCT-144x4-US"
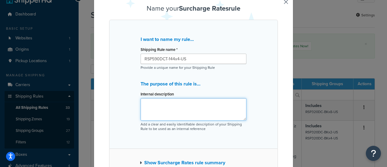
click at [165, 107] on textarea "Internal description" at bounding box center [194, 109] width 106 height 22
paste textarea "RSP590DCT-144x4-US"
type textarea "apply for RSP590DCT-144x4-US"
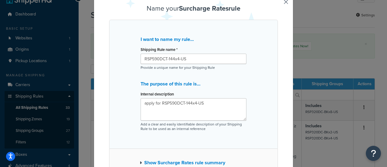
click at [263, 109] on div "I want to name my rule... Shipping Rule name * RSP590DCT-144x4-US Provide a uni…" at bounding box center [193, 84] width 169 height 129
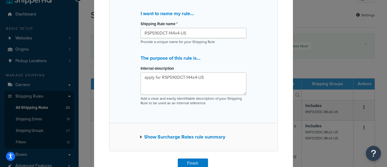
scroll to position [77, 0]
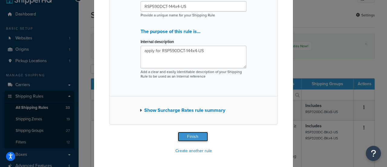
click at [182, 138] on button "Finish" at bounding box center [193, 137] width 30 height 10
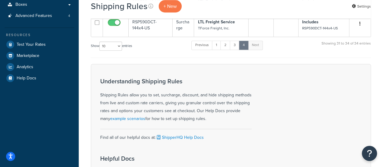
scroll to position [91, 0]
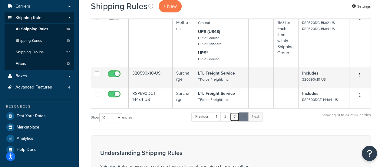
click at [235, 117] on link "3" at bounding box center [235, 116] width 10 height 9
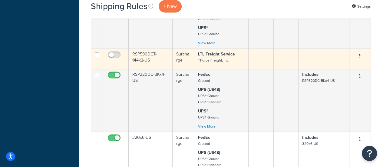
scroll to position [462, 0]
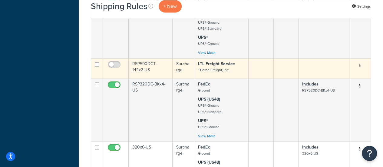
click at [148, 64] on td "RSP590DCT-144x2-US" at bounding box center [151, 68] width 44 height 20
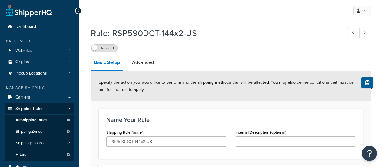
select select "ITEM"
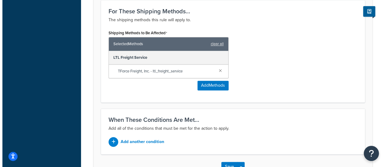
scroll to position [417, 0]
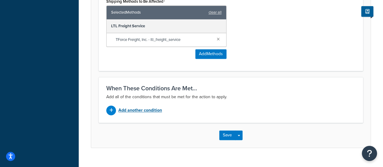
click at [139, 106] on p "Add another condition" at bounding box center [140, 110] width 44 height 8
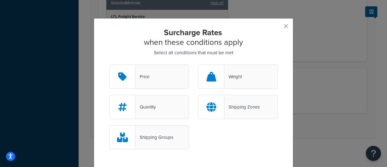
click at [140, 142] on div "Shipping Groups" at bounding box center [149, 137] width 80 height 24
click at [0, 0] on input "Shipping Groups" at bounding box center [0, 0] width 0 height 0
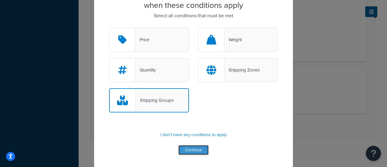
click at [194, 149] on button "Continue" at bounding box center [193, 150] width 30 height 10
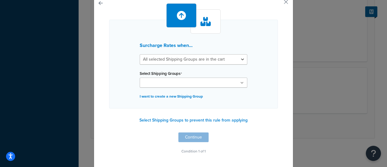
click at [166, 80] on input "Select Shipping Groups" at bounding box center [169, 83] width 54 height 7
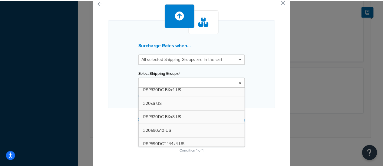
scroll to position [244, 0]
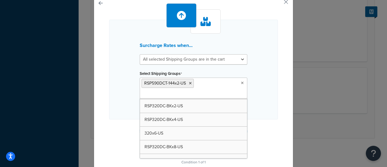
click at [256, 103] on div "Surcharge Rates when... All selected Shipping Groups are in the cart Any select…" at bounding box center [193, 70] width 169 height 100
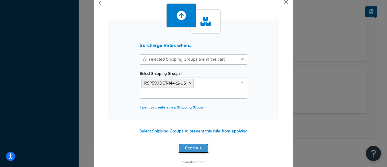
click at [187, 149] on button "Continue" at bounding box center [193, 148] width 30 height 10
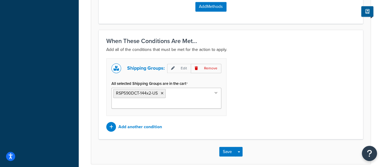
scroll to position [480, 0]
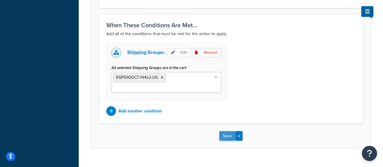
click at [229, 131] on button "Save" at bounding box center [227, 136] width 16 height 10
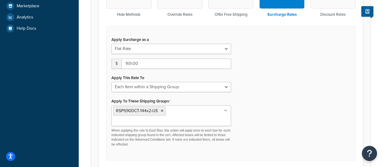
scroll to position [302, 0]
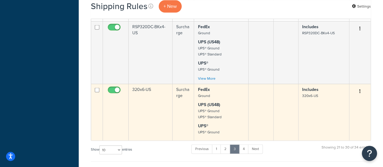
scroll to position [586, 0]
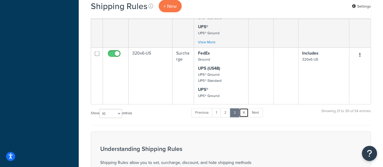
click at [246, 113] on link "4" at bounding box center [244, 112] width 10 height 9
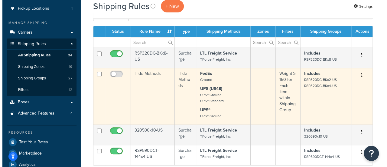
scroll to position [63, 0]
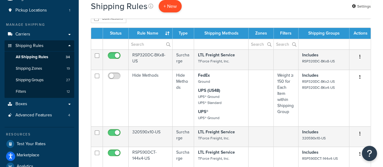
click at [174, 9] on p "+ New" at bounding box center [169, 6] width 23 height 12
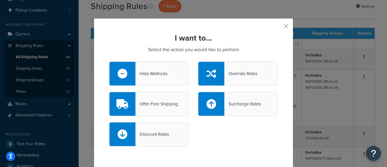
click at [215, 105] on div at bounding box center [211, 104] width 26 height 24
click at [0, 0] on input "Surcharge Rates" at bounding box center [0, 0] width 0 height 0
select select "CART"
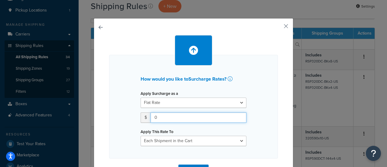
click at [157, 122] on input "0" at bounding box center [199, 117] width 96 height 10
click at [157, 119] on input "0" at bounding box center [199, 117] width 96 height 10
click at [156, 116] on input "0" at bounding box center [199, 117] width 96 height 10
drag, startPoint x: 156, startPoint y: 116, endPoint x: 150, endPoint y: 118, distance: 6.2
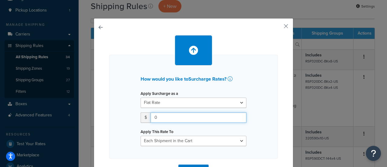
click at [151, 118] on input "0" at bounding box center [199, 117] width 96 height 10
type input "359"
click at [173, 128] on div "Apply This Rate To Entire Cart Each Shipment in the Cart Each Origin in the Car…" at bounding box center [194, 136] width 106 height 19
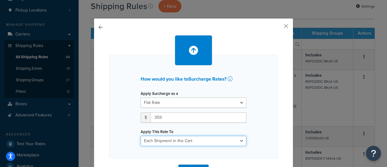
click at [174, 139] on select "Entire Cart Each Shipment in the Cart Each Origin in the Cart Each Shipping Gro…" at bounding box center [194, 140] width 106 height 10
select select "SHIPPING_GROUP"
click at [141, 135] on select "Entire Cart Each Shipment in the Cart Each Origin in the Cart Each Shipping Gro…" at bounding box center [194, 140] width 106 height 10
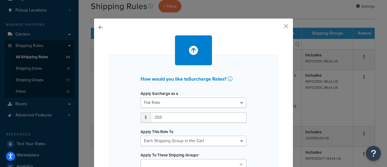
click at [263, 128] on div "How would you like to Surcharge Rates ? Apply Surcharge as a Flat Rate Percenta…" at bounding box center [193, 128] width 169 height 147
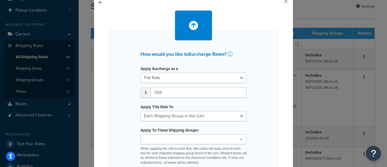
scroll to position [60, 0]
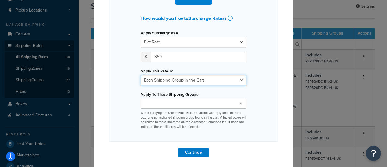
click at [172, 76] on select "Entire Cart Each Shipment in the Cart Each Origin in the Cart Each Shipping Gro…" at bounding box center [194, 80] width 106 height 10
click at [141, 75] on select "Entire Cart Each Shipment in the Cart Each Origin in the Cart Each Shipping Gro…" at bounding box center [194, 80] width 106 height 10
click at [158, 107] on ul at bounding box center [194, 103] width 106 height 10
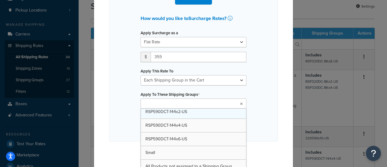
drag, startPoint x: 187, startPoint y: 135, endPoint x: 210, endPoint y: 130, distance: 24.2
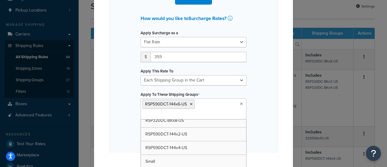
drag, startPoint x: 255, startPoint y: 116, endPoint x: 226, endPoint y: 127, distance: 30.6
click at [255, 116] on div "How would you like to Surcharge Rates ? Apply Surcharge as a Flat Rate Percenta…" at bounding box center [193, 73] width 169 height 158
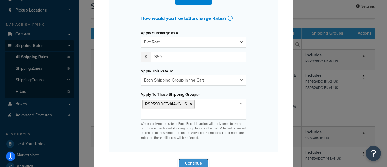
click at [181, 160] on button "Continue" at bounding box center [193, 163] width 30 height 10
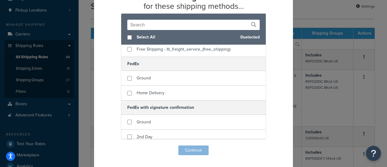
scroll to position [30, 0]
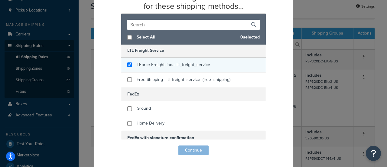
checkbox input "true"
click at [158, 63] on span "TForce Freight, Inc. - ltl_freight_service" at bounding box center [173, 64] width 73 height 6
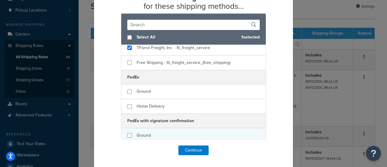
scroll to position [60, 0]
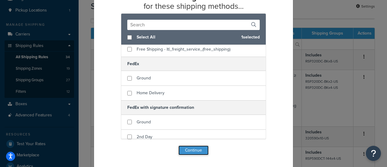
click at [189, 149] on button "Continue" at bounding box center [193, 150] width 30 height 10
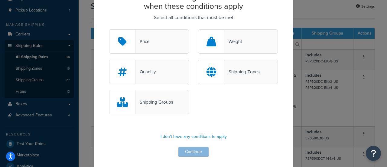
click at [148, 103] on div "Shipping Groups" at bounding box center [154, 102] width 38 height 8
click at [0, 0] on input "Shipping Groups" at bounding box center [0, 0] width 0 height 0
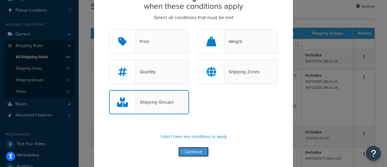
click at [185, 150] on button "Continue" at bounding box center [193, 152] width 30 height 10
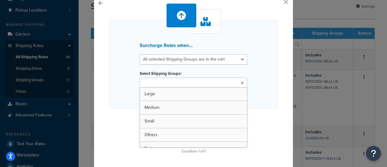
click at [158, 81] on input "Select Shipping Groups" at bounding box center [169, 83] width 54 height 7
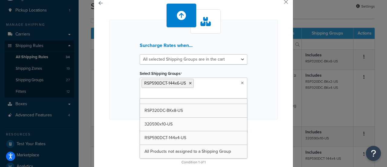
scroll to position [291, 0]
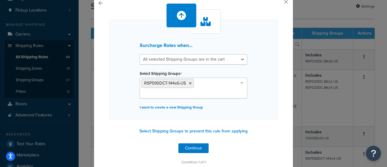
click at [266, 108] on div "Surcharge Rates when... All selected Shipping Groups are in the cart Any select…" at bounding box center [193, 70] width 169 height 100
click at [194, 148] on button "Continue" at bounding box center [193, 148] width 30 height 10
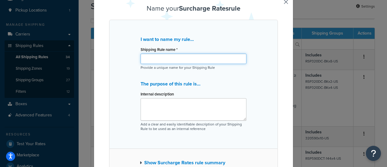
click at [176, 60] on input "Shipping Rule name *" at bounding box center [194, 59] width 106 height 10
paste input "RSP590DCT-144x4-US"
click at [175, 61] on input "RSP590DCT-144x4-US" at bounding box center [194, 59] width 106 height 10
type input "RSP590DCT-144x6-US"
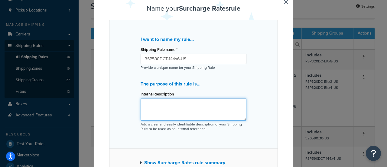
click at [168, 106] on textarea "Internal description" at bounding box center [194, 109] width 106 height 22
paste textarea "RSP590DCT-144x4-US"
drag, startPoint x: 160, startPoint y: 103, endPoint x: 212, endPoint y: 103, distance: 52.0
click at [212, 103] on textarea "apply for RSP590DCT-144x4-US" at bounding box center [194, 109] width 106 height 22
paste textarea "6-US"
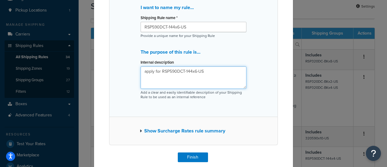
scroll to position [77, 0]
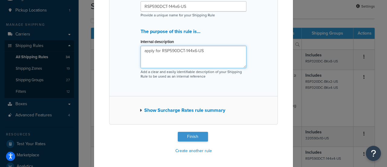
type textarea "apply for RSP590DCT-144x6-US"
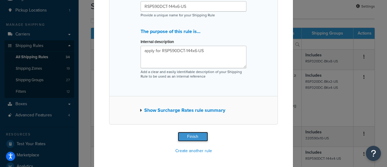
click at [183, 135] on button "Finish" at bounding box center [193, 137] width 30 height 10
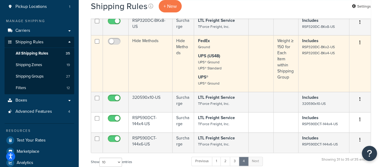
scroll to position [91, 0]
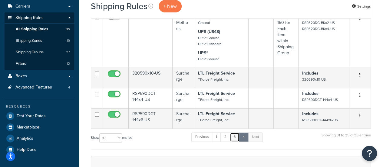
click at [238, 138] on link "3" at bounding box center [235, 136] width 10 height 9
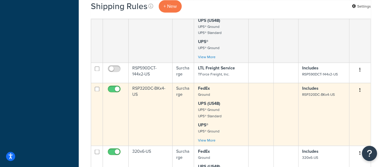
scroll to position [401, 0]
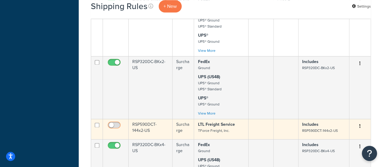
click at [115, 122] on input "checkbox" at bounding box center [114, 126] width 17 height 8
checkbox input "true"
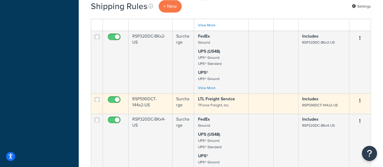
scroll to position [462, 0]
